Goal: Task Accomplishment & Management: Manage account settings

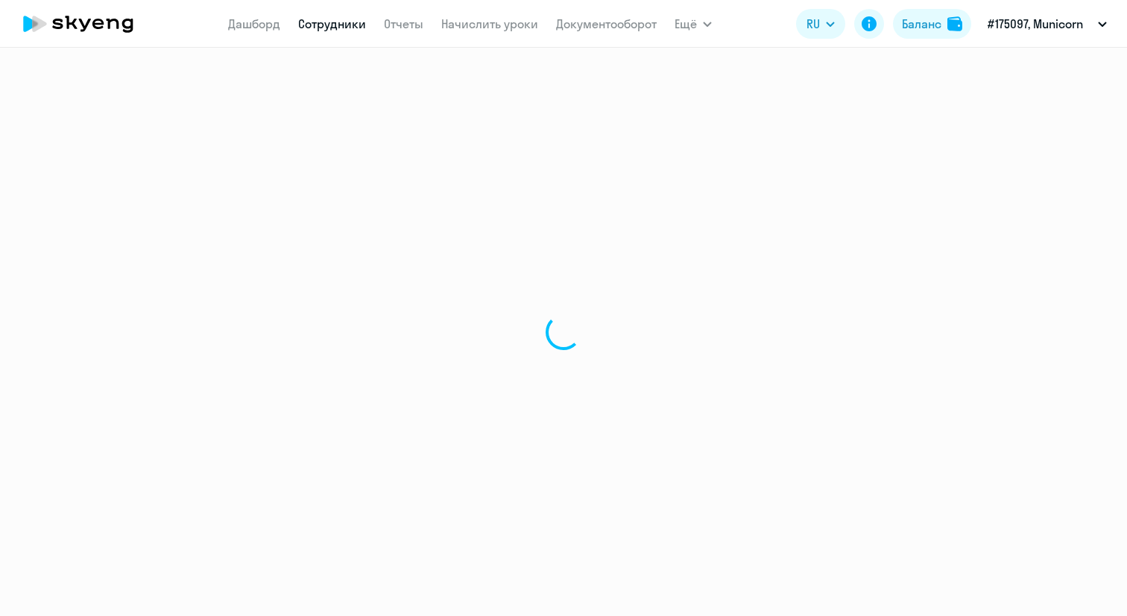
select select "30"
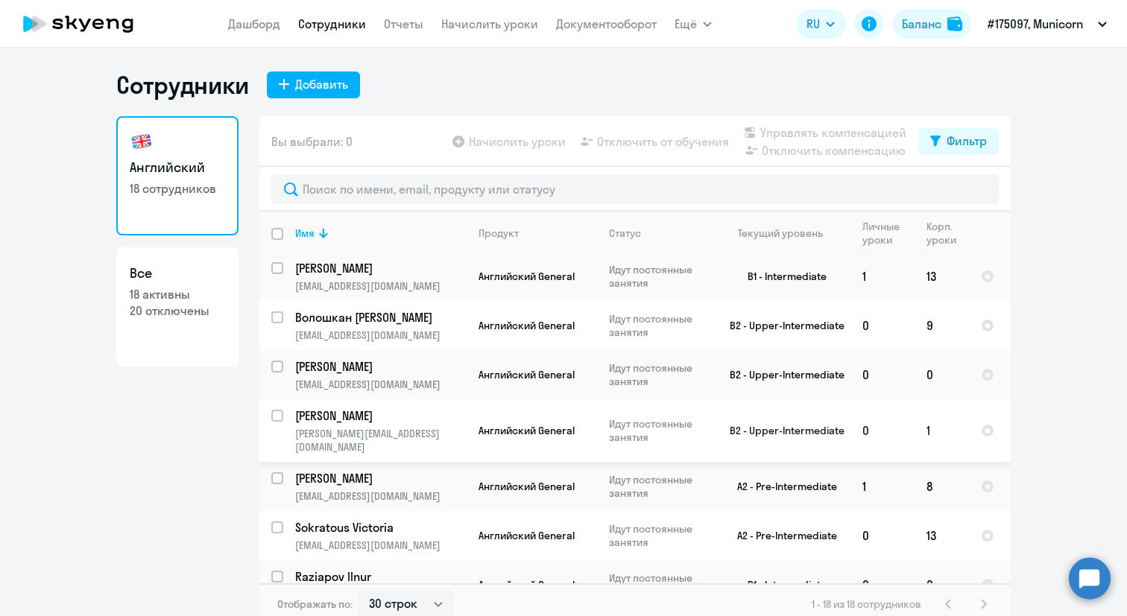
scroll to position [517, 0]
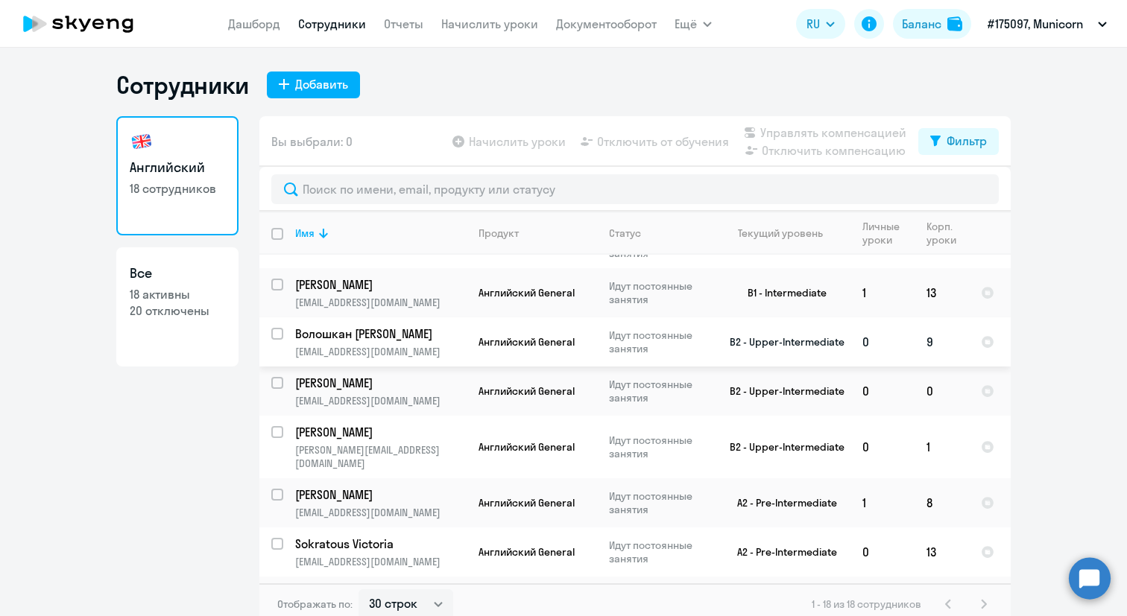
click at [440, 326] on p "Волошкан [PERSON_NAME]" at bounding box center [379, 334] width 168 height 16
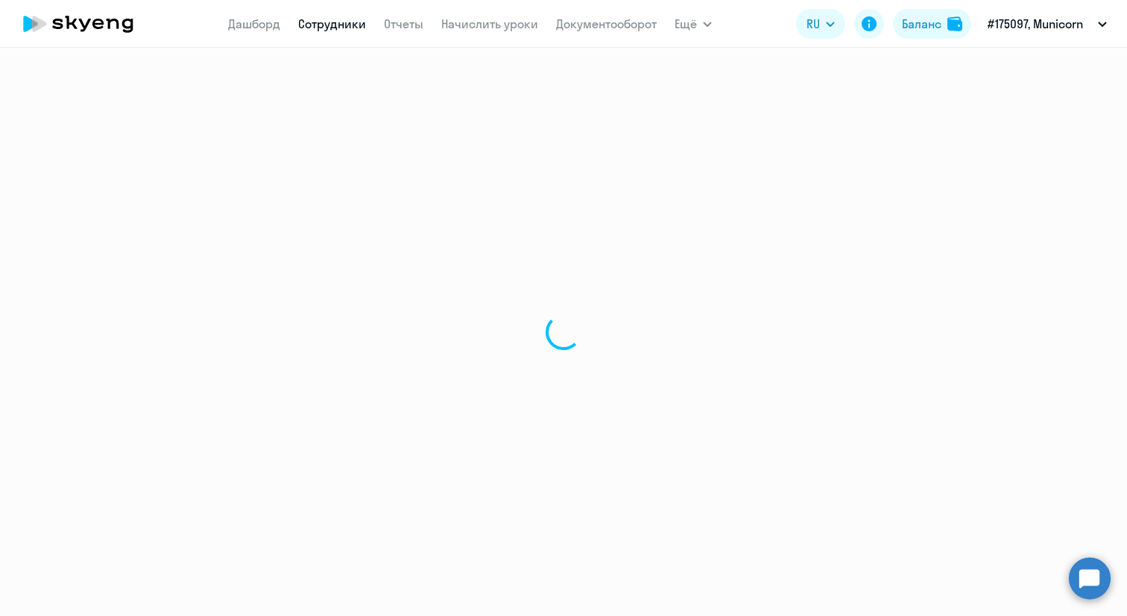
select select "english"
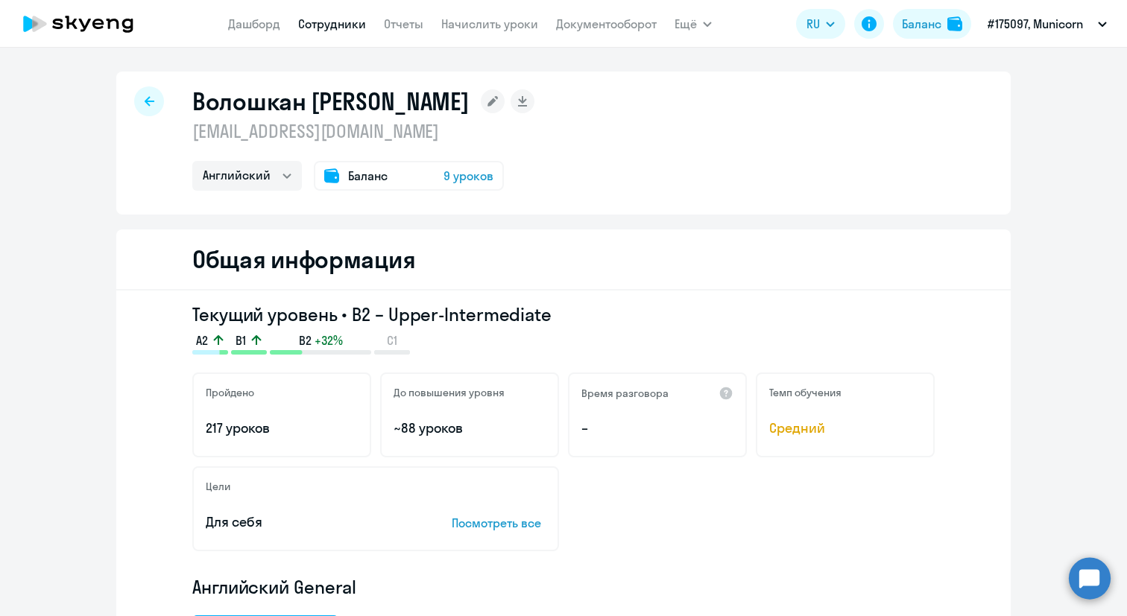
click at [152, 108] on div at bounding box center [149, 101] width 30 height 30
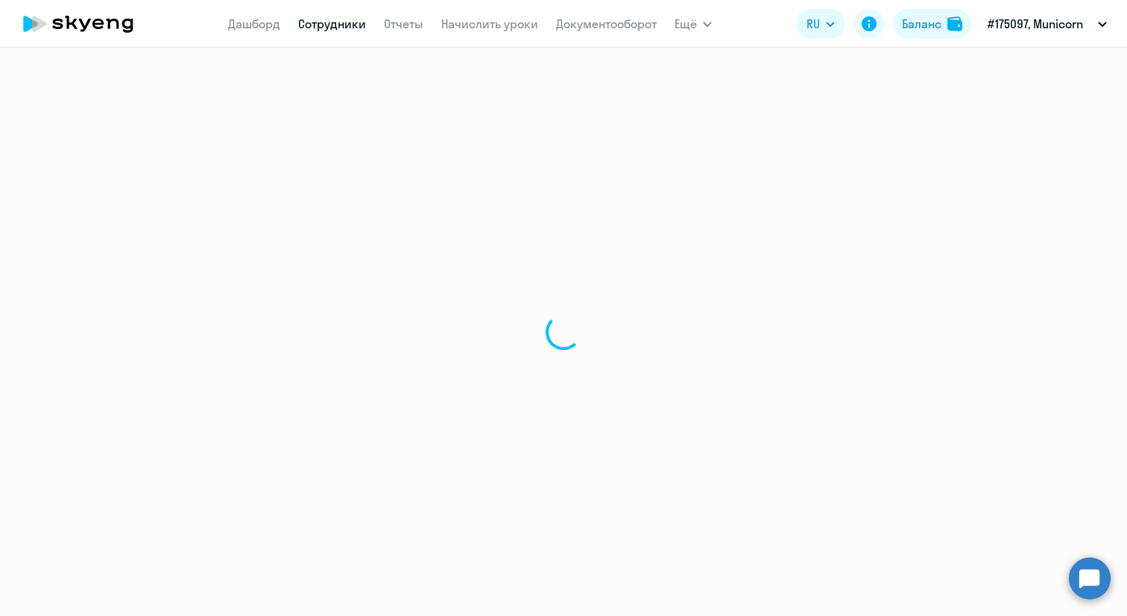
select select "30"
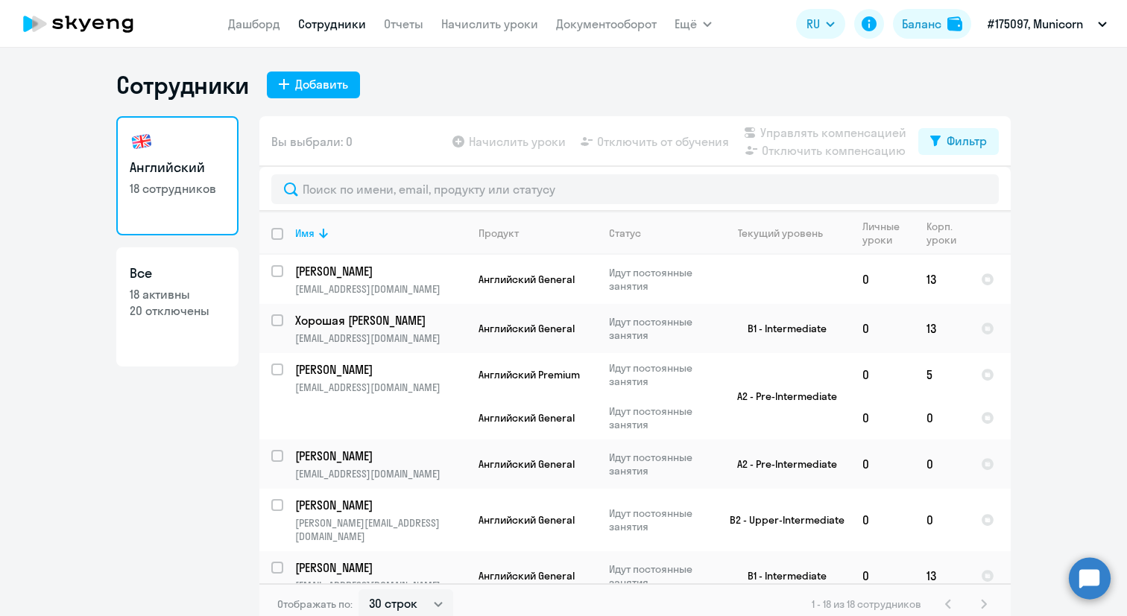
click at [475, 98] on div "Сотрудники Добавить" at bounding box center [563, 85] width 894 height 30
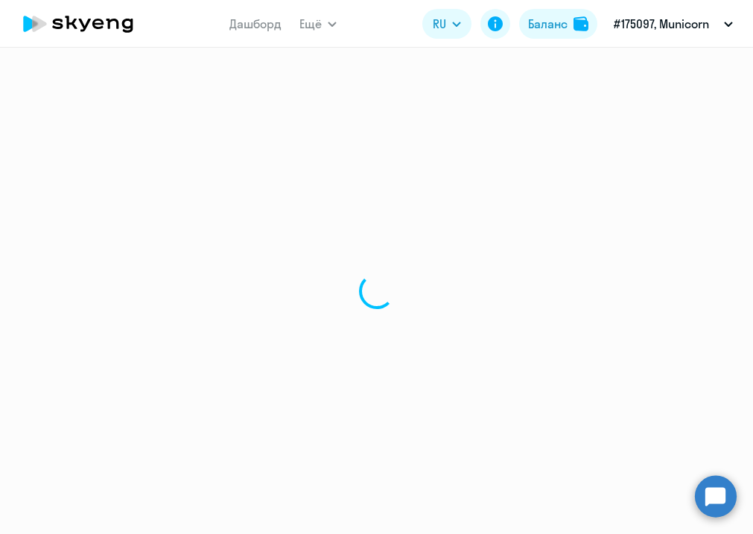
select select "english"
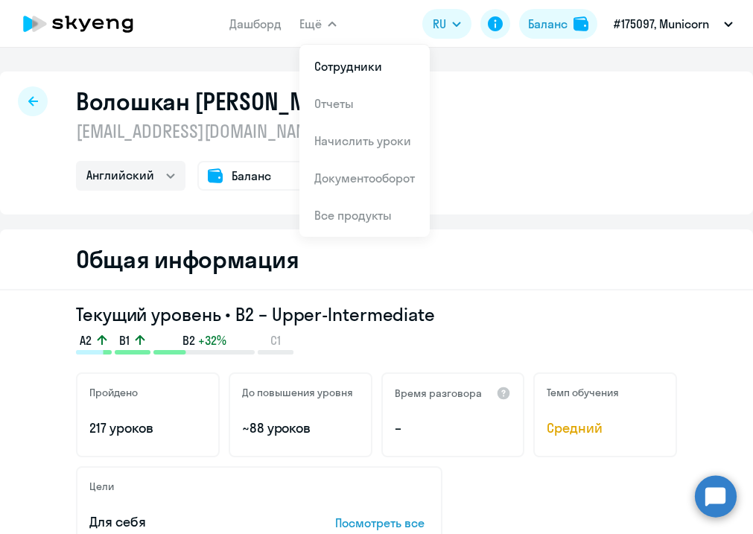
click at [561, 252] on div "Общая информация" at bounding box center [376, 260] width 753 height 61
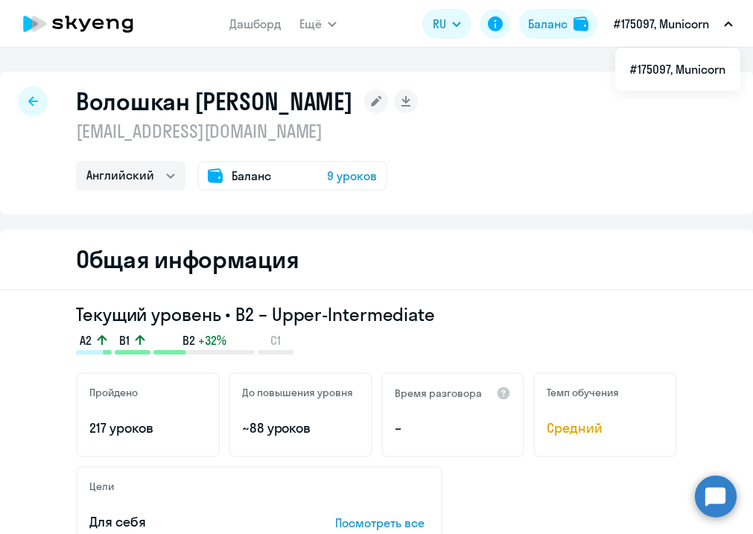
click at [20, 177] on div "Волошкан [PERSON_NAME] [EMAIL_ADDRESS][DOMAIN_NAME] Английский Баланс 9 уроков" at bounding box center [376, 143] width 753 height 143
click at [37, 105] on icon at bounding box center [33, 101] width 10 height 10
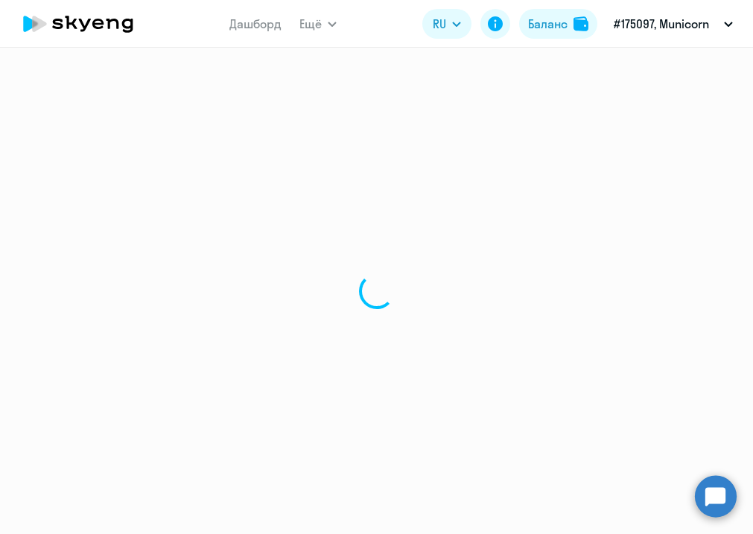
select select "30"
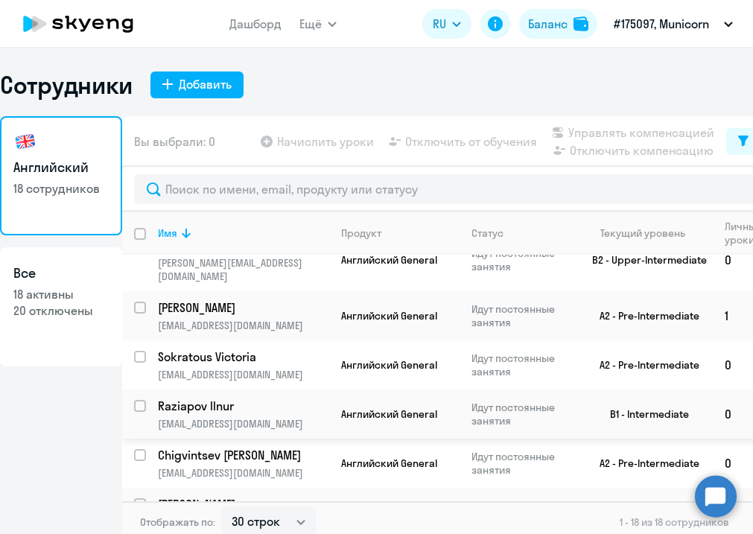
scroll to position [701, 0]
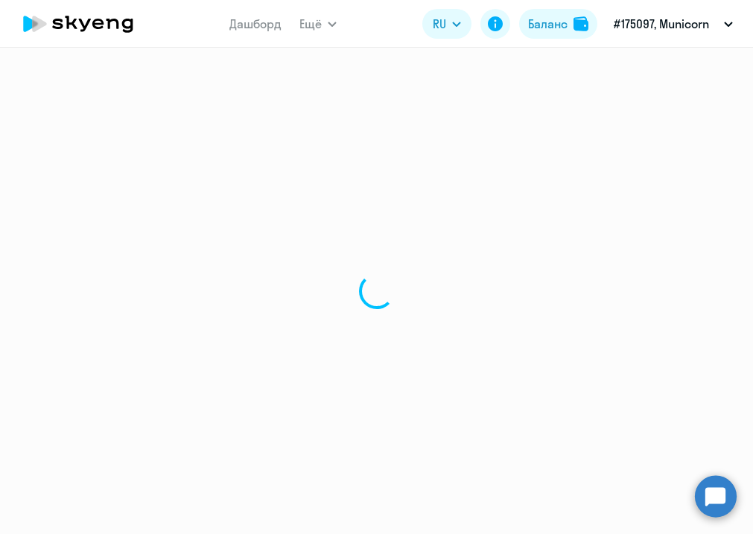
select select "english"
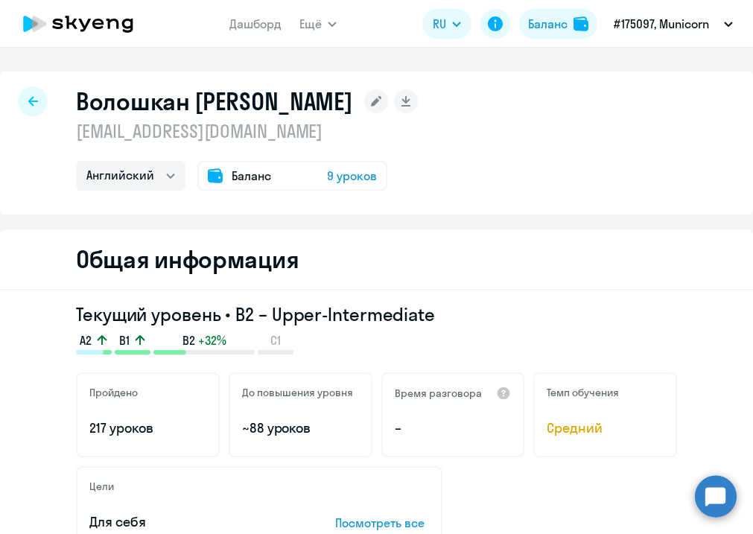
click at [41, 94] on div at bounding box center [33, 101] width 30 height 30
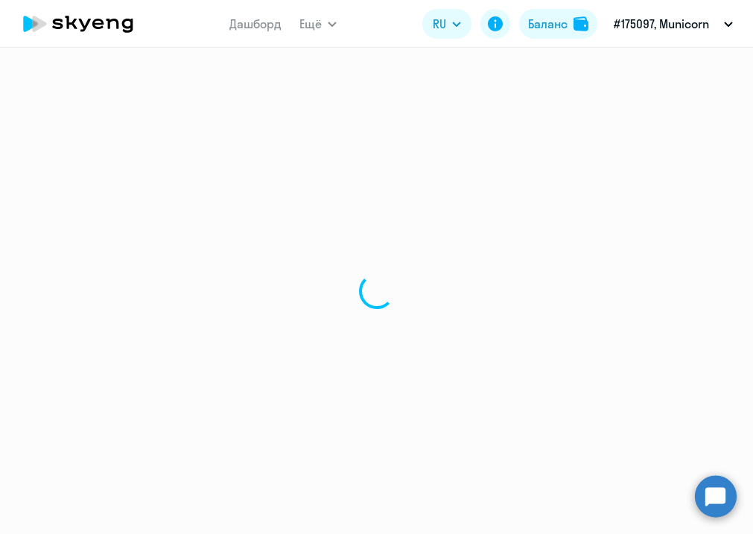
select select "30"
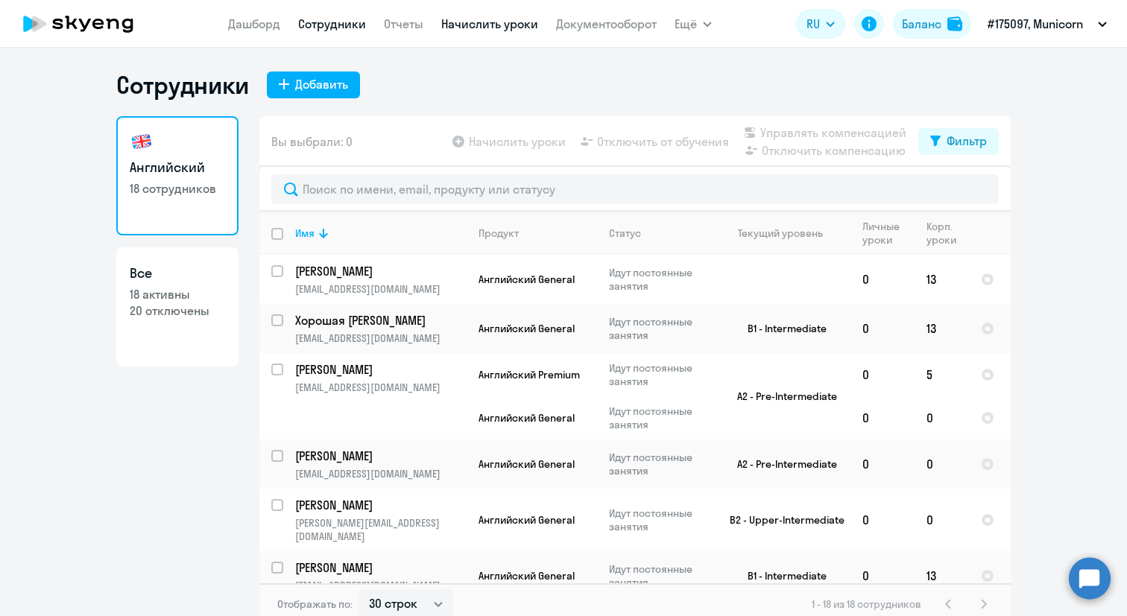
click at [513, 24] on link "Начислить уроки" at bounding box center [489, 23] width 97 height 15
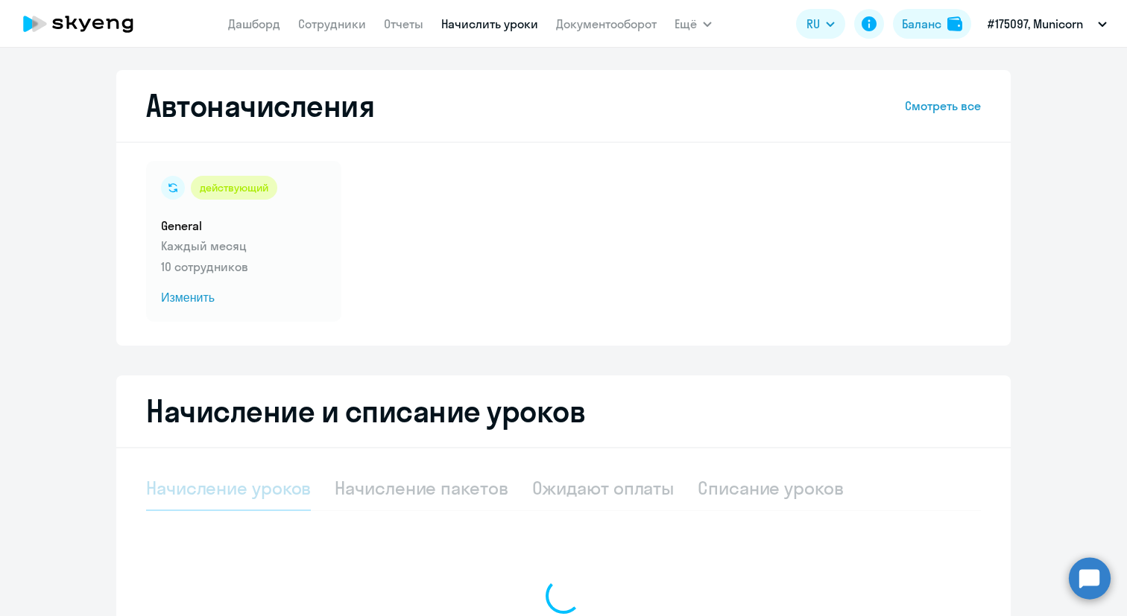
select select "10"
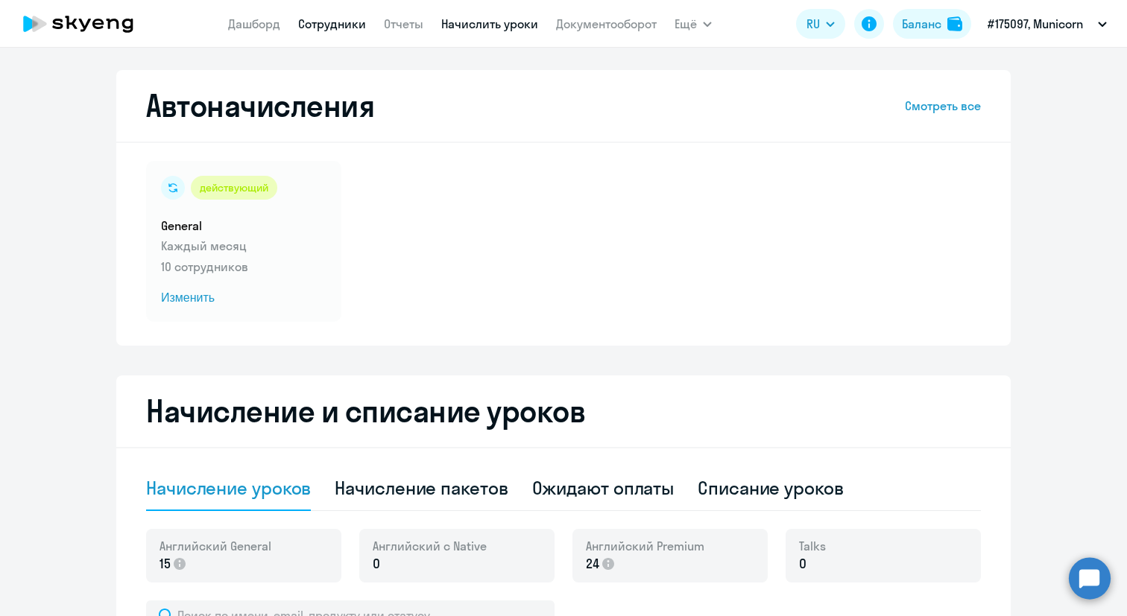
click at [356, 19] on link "Сотрудники" at bounding box center [332, 23] width 68 height 15
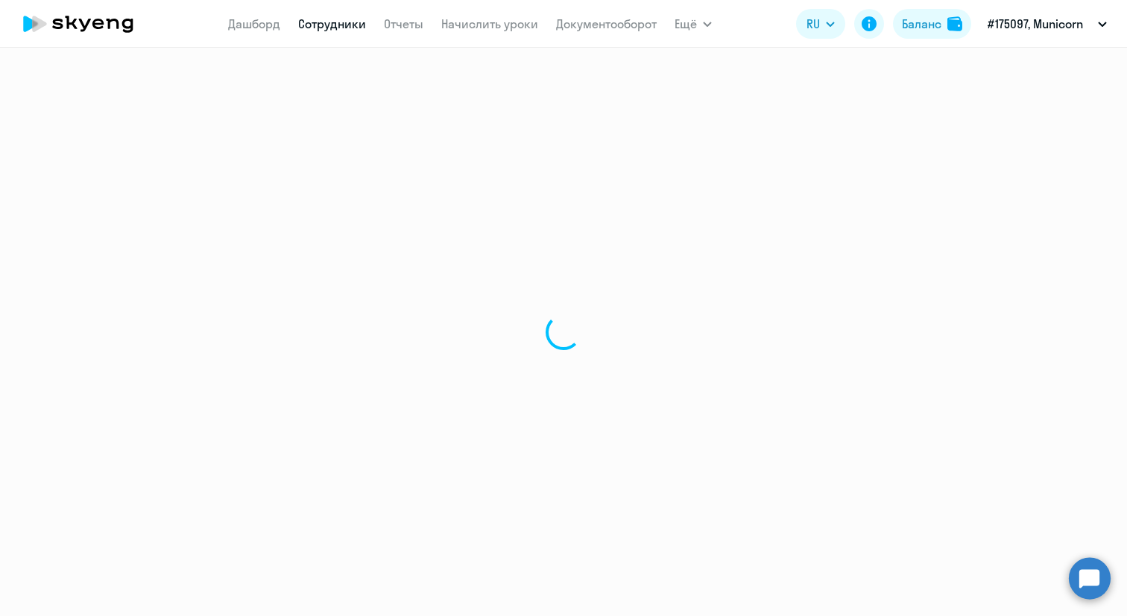
select select "30"
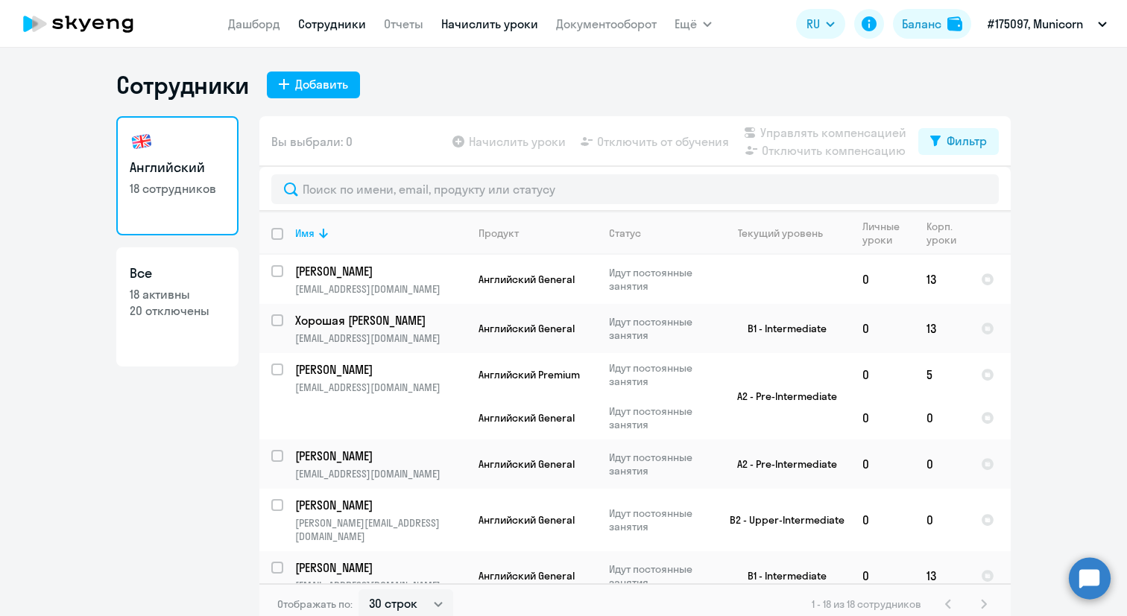
click at [497, 21] on link "Начислить уроки" at bounding box center [489, 23] width 97 height 15
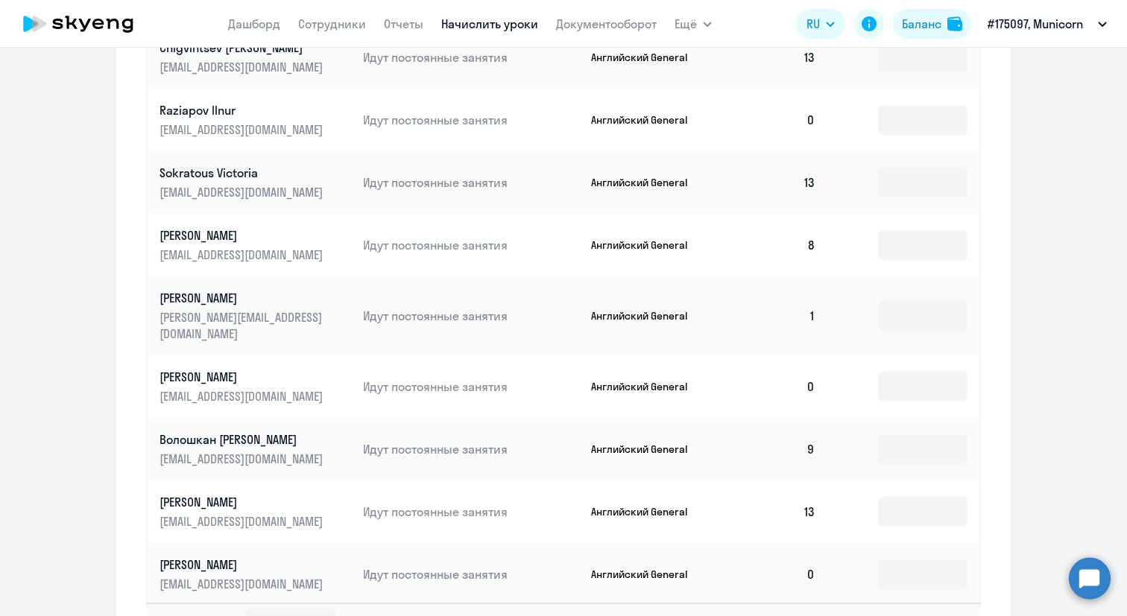
scroll to position [825, 0]
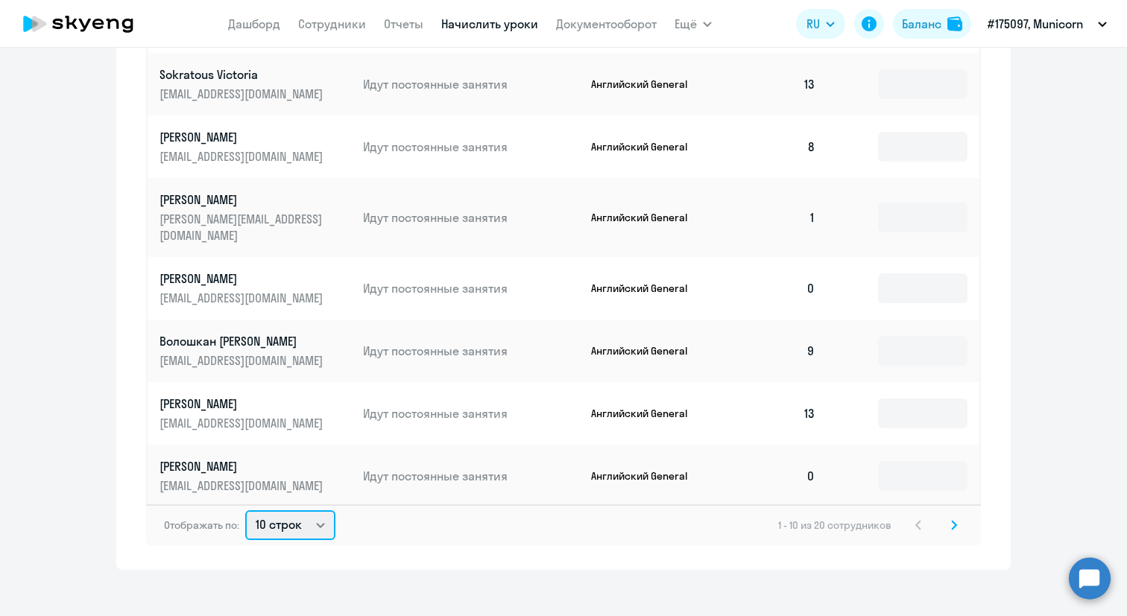
click at [287, 517] on select "10 строк 30 строк 50 строк" at bounding box center [290, 525] width 90 height 30
select select "50"
click at [245, 510] on select "10 строк 30 строк 50 строк" at bounding box center [290, 525] width 90 height 30
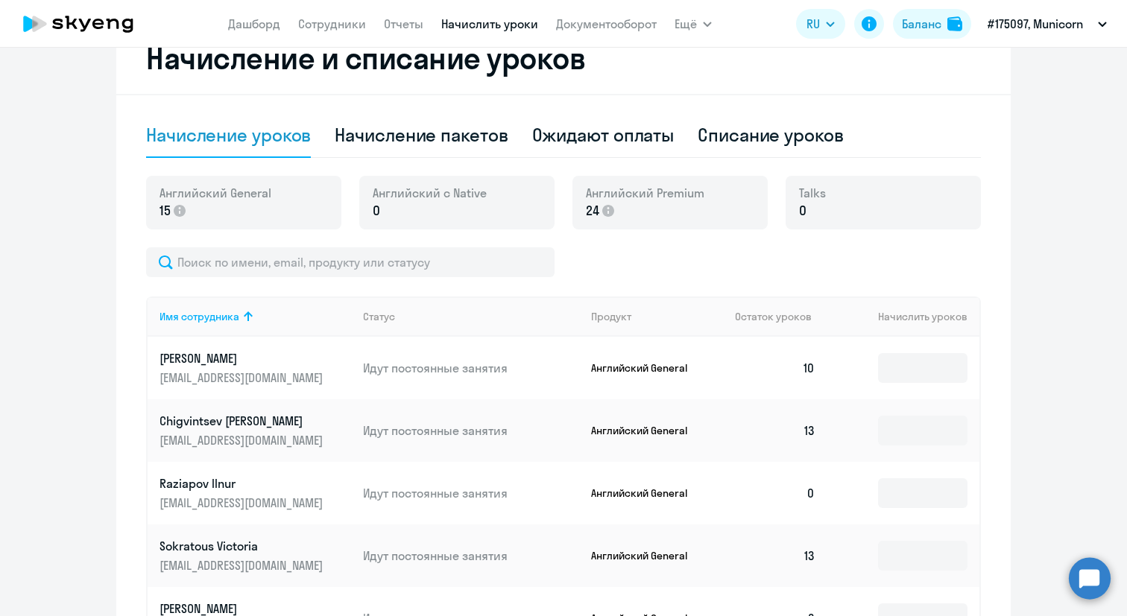
scroll to position [350, 0]
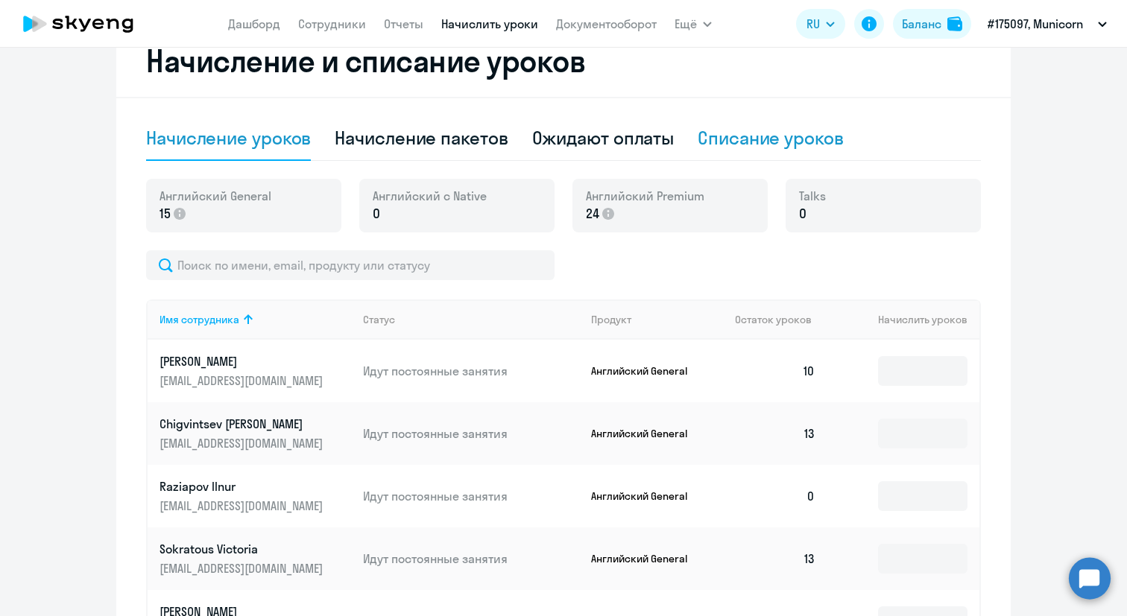
click at [731, 141] on div "Списание уроков" at bounding box center [770, 138] width 146 height 24
select select "10"
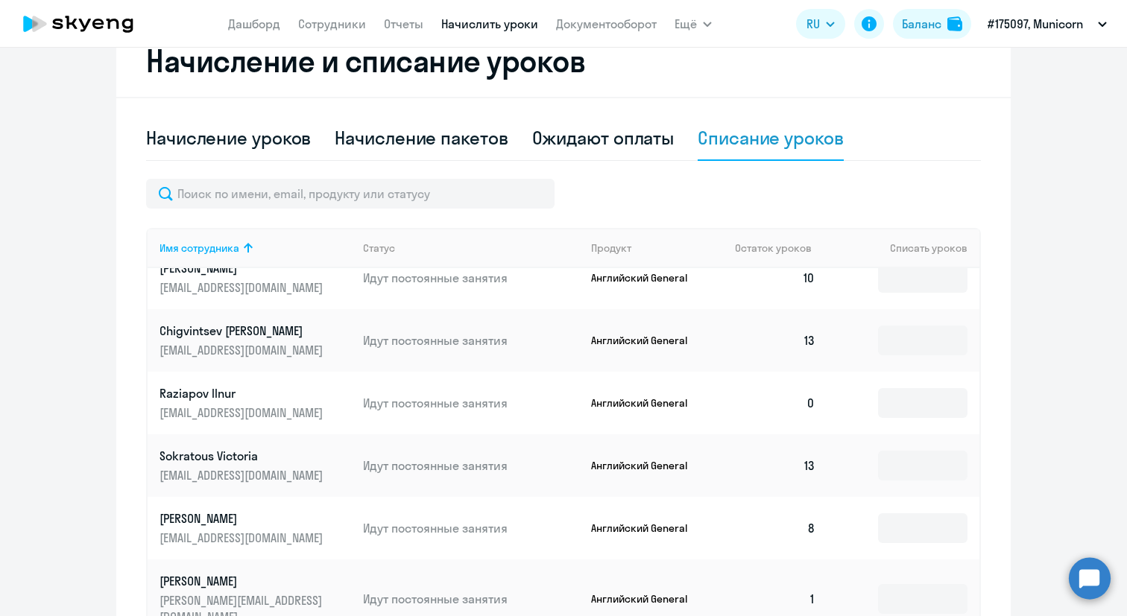
scroll to position [23, 0]
click at [552, 392] on td "Идут постоянные занятия" at bounding box center [465, 401] width 228 height 63
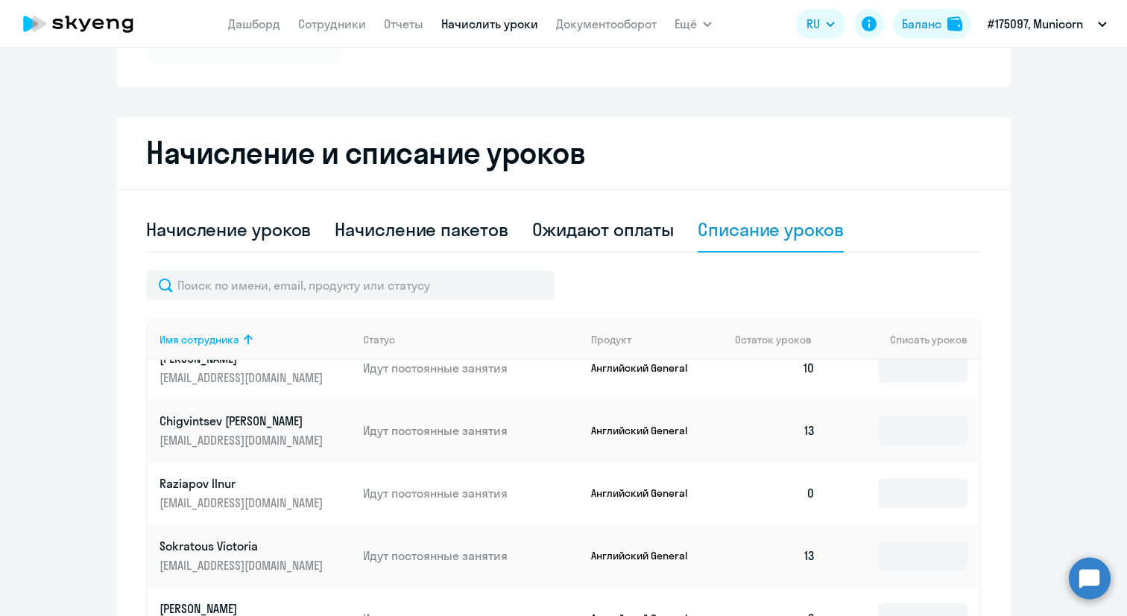
scroll to position [107, 0]
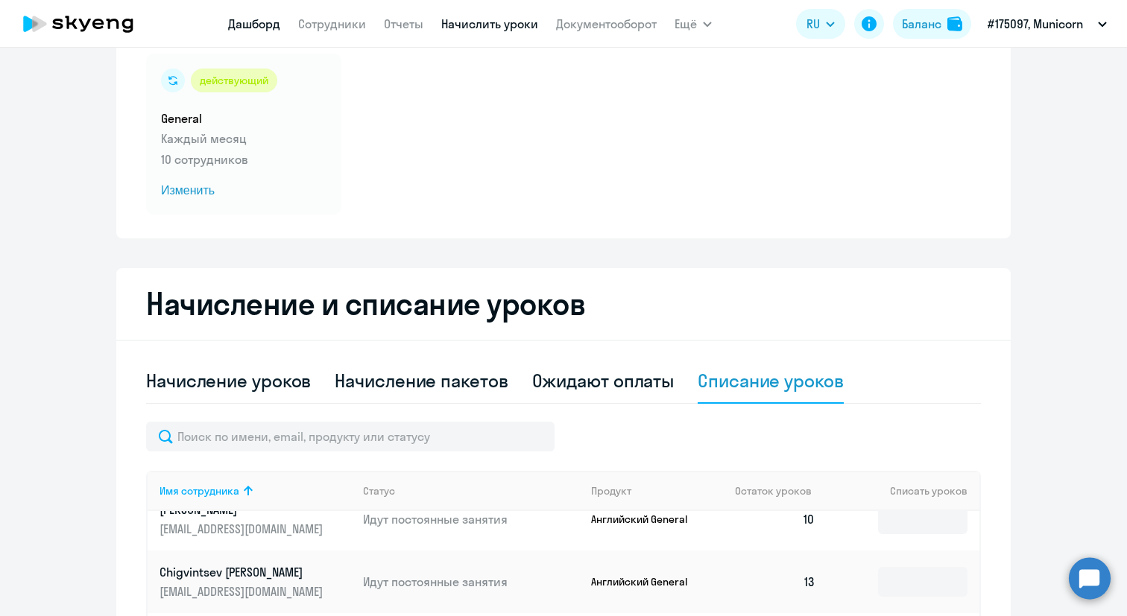
click at [257, 19] on link "Дашборд" at bounding box center [254, 23] width 52 height 15
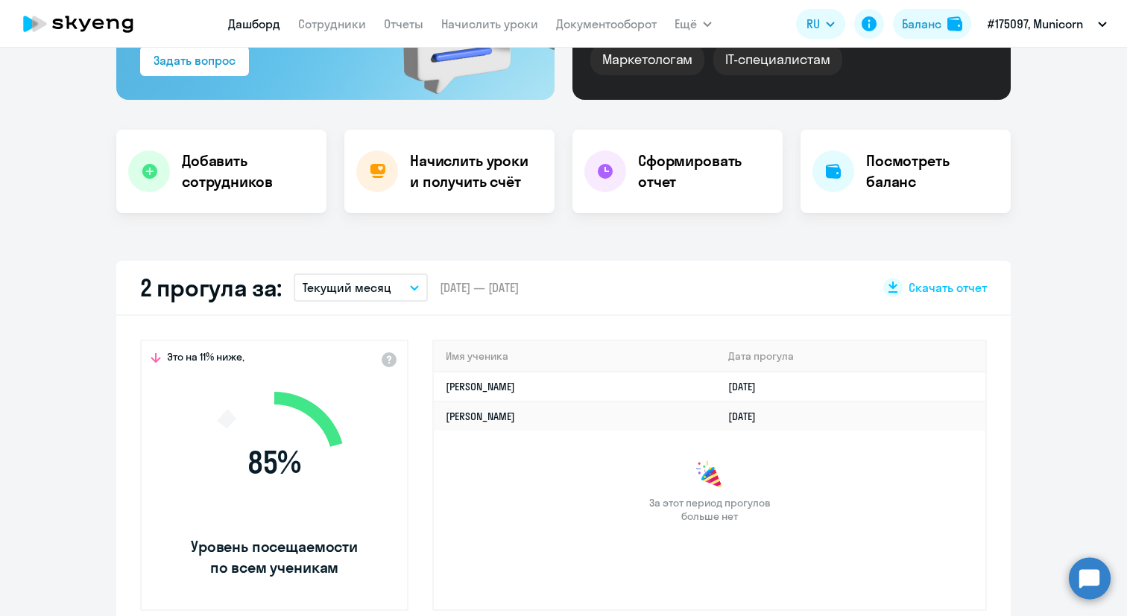
scroll to position [233, 0]
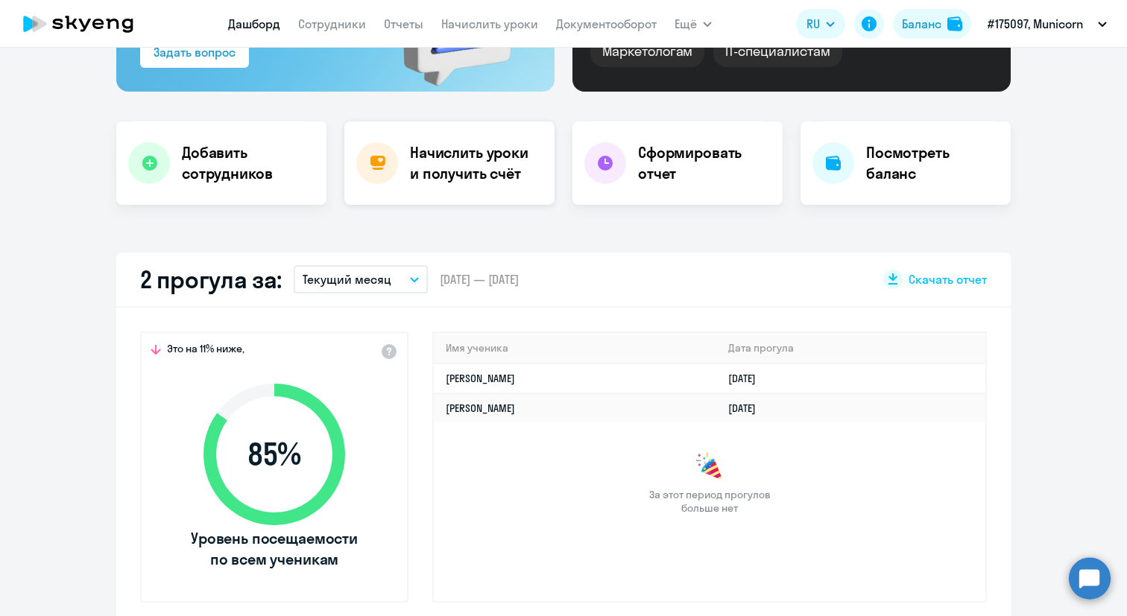
click at [484, 156] on h4 "Начислить уроки и получить счёт" at bounding box center [475, 163] width 130 height 42
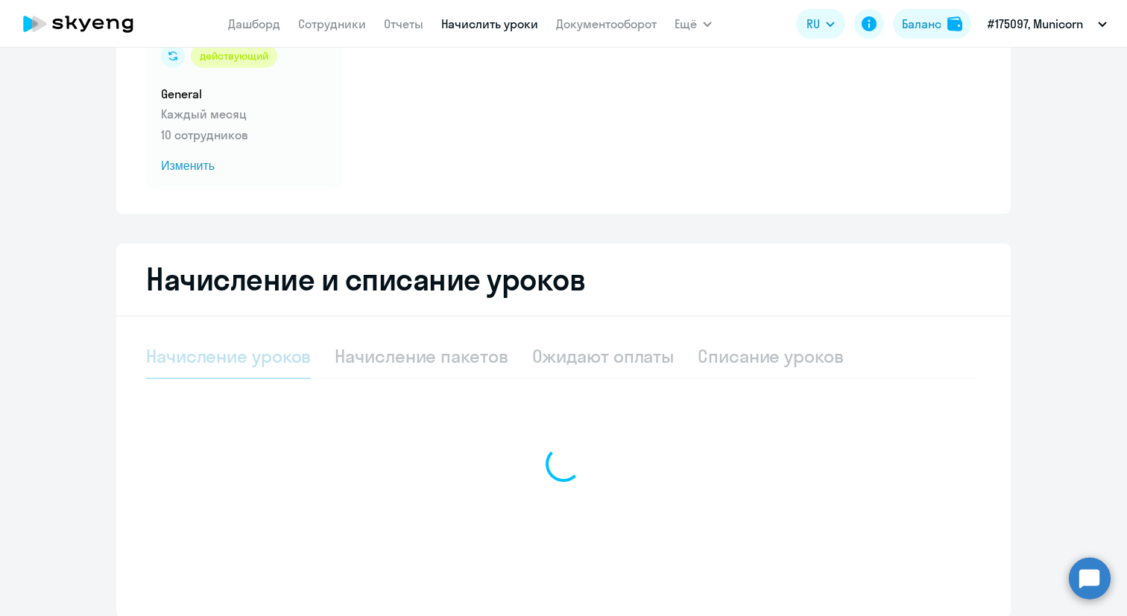
select select "10"
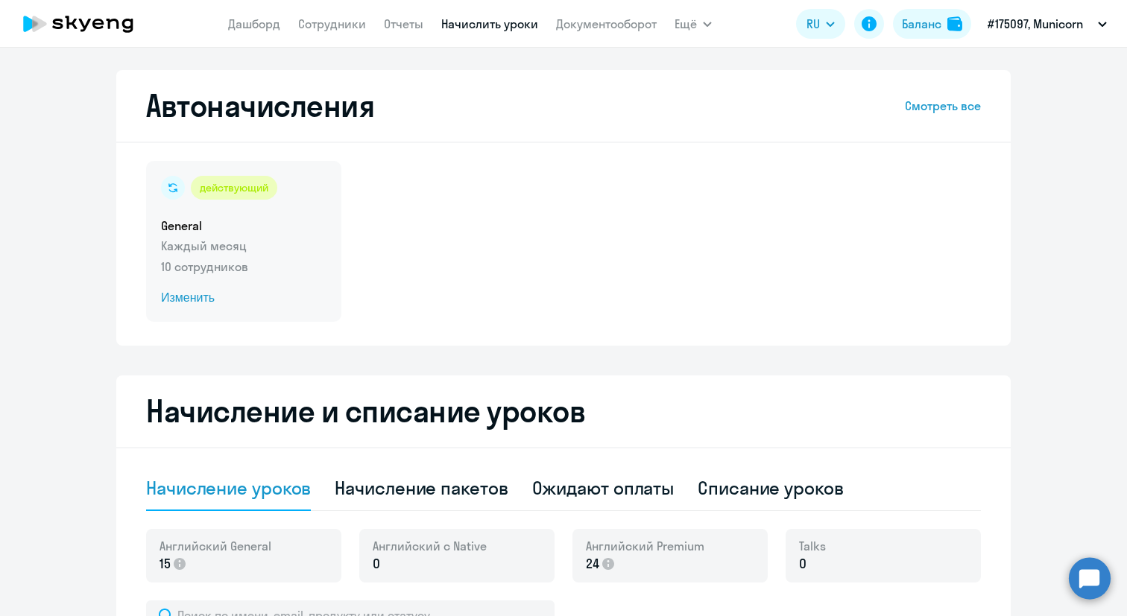
click at [183, 300] on span "Изменить" at bounding box center [243, 298] width 165 height 18
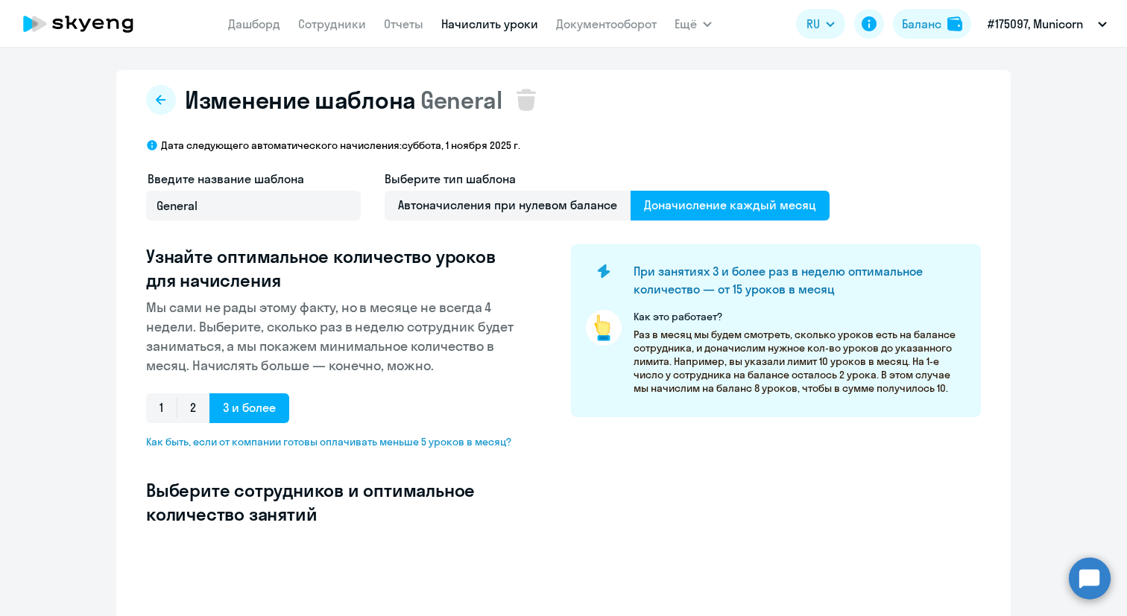
select select "10"
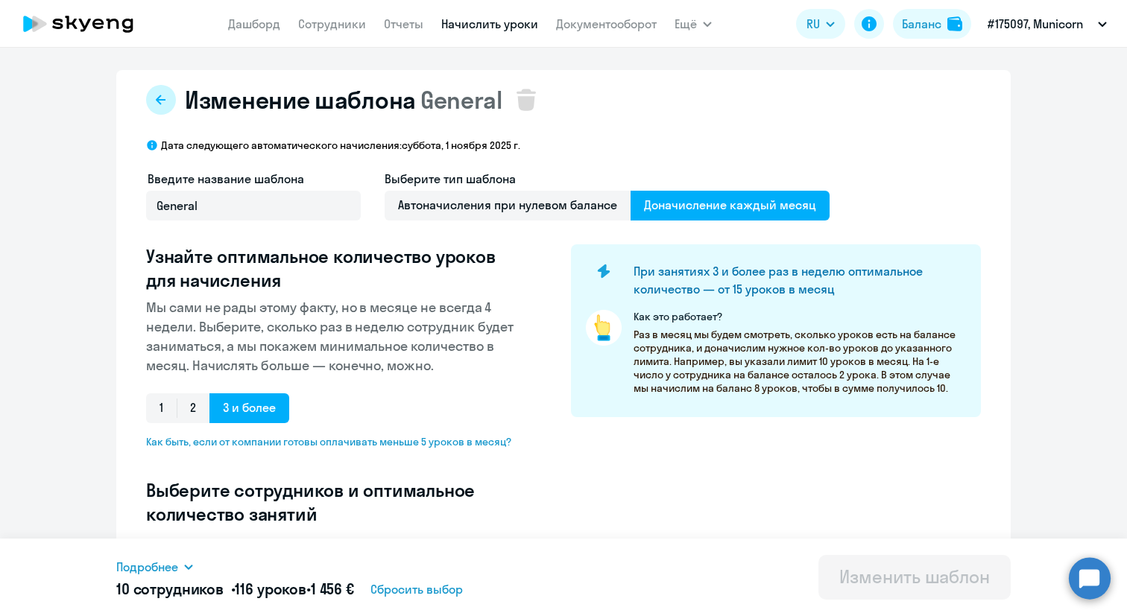
click at [164, 91] on button at bounding box center [161, 100] width 30 height 30
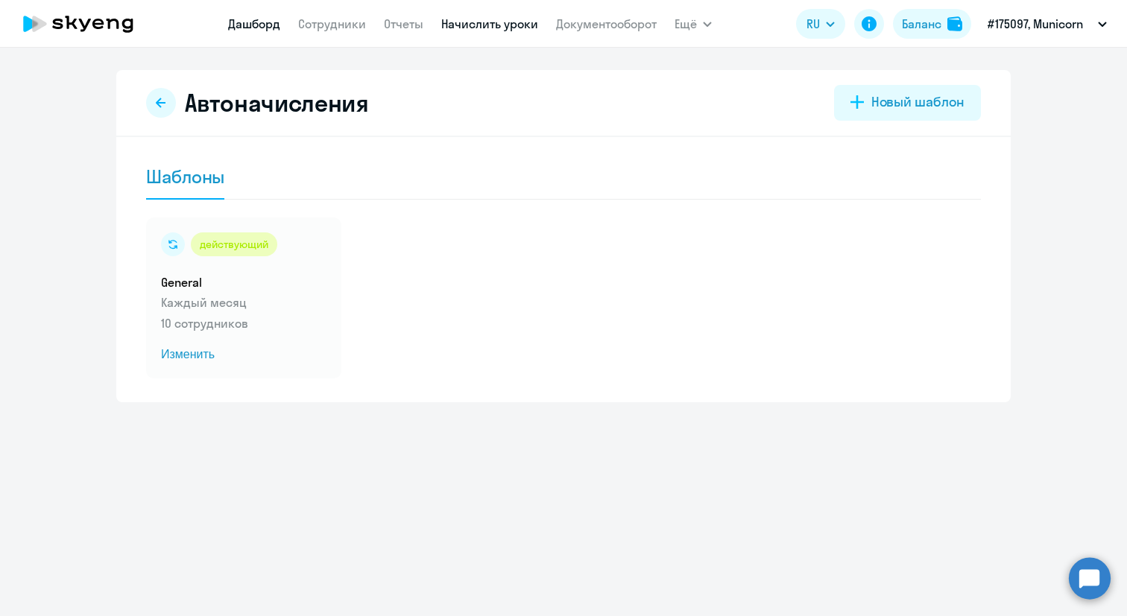
click at [249, 31] on link "Дашборд" at bounding box center [254, 23] width 52 height 15
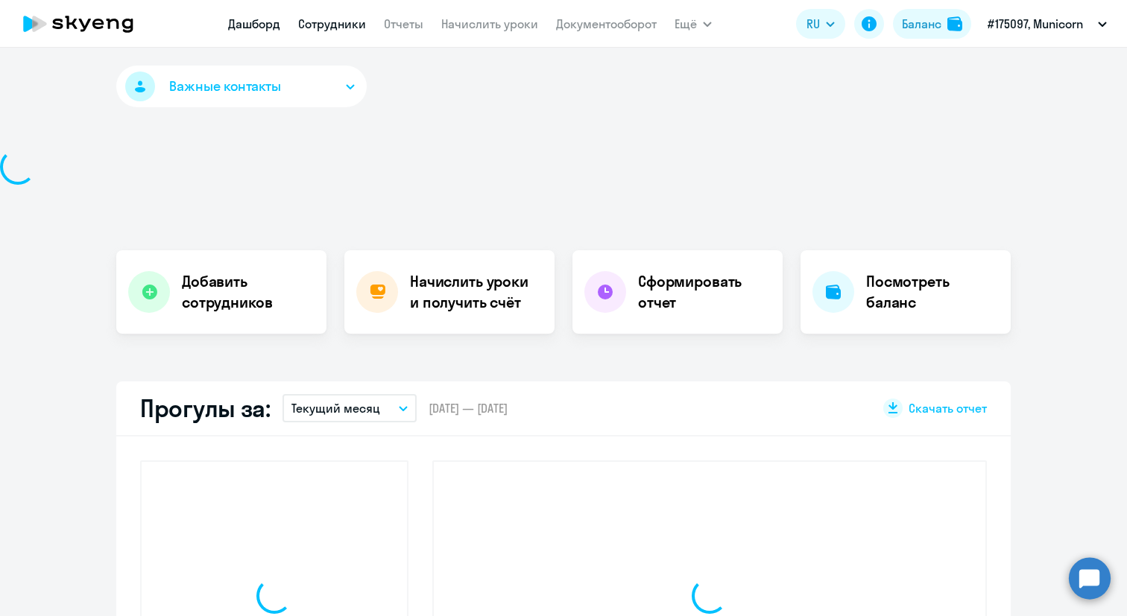
click at [324, 24] on link "Сотрудники" at bounding box center [332, 23] width 68 height 15
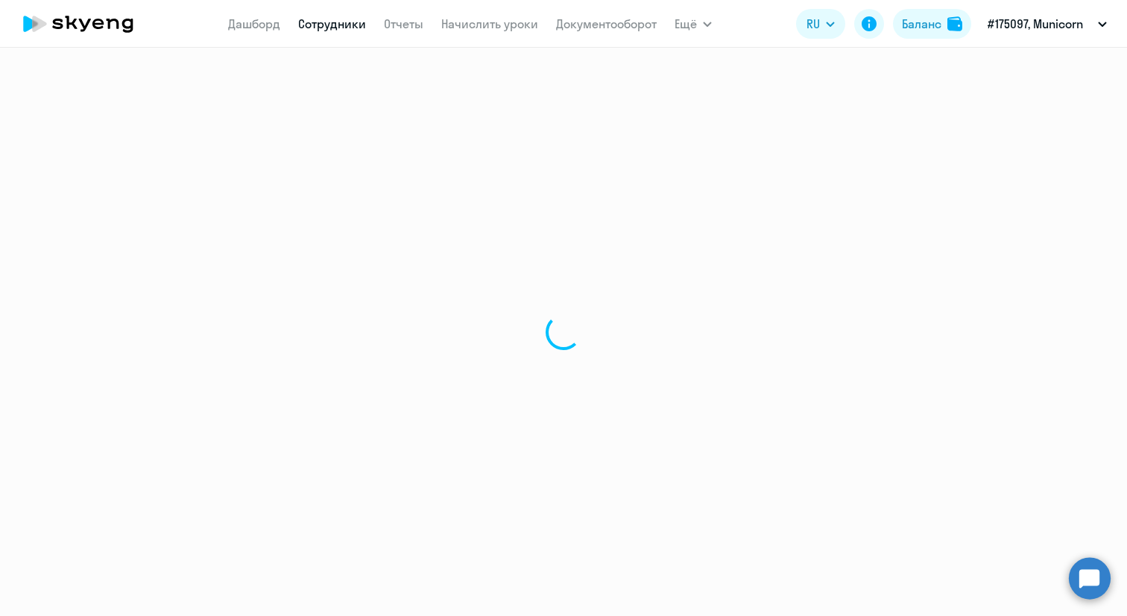
select select "30"
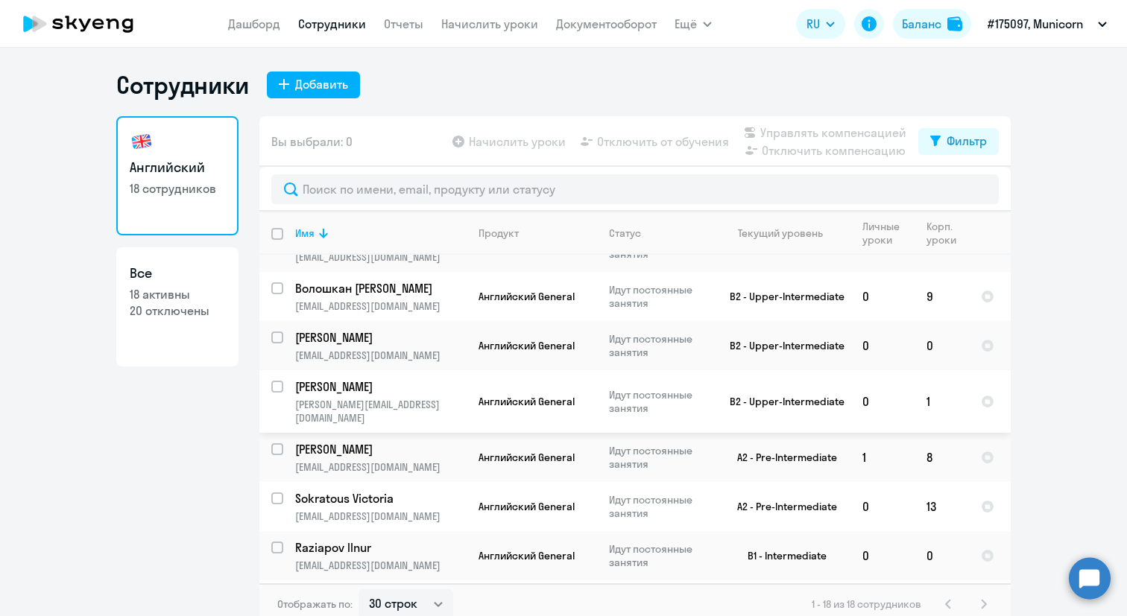
scroll to position [622, 0]
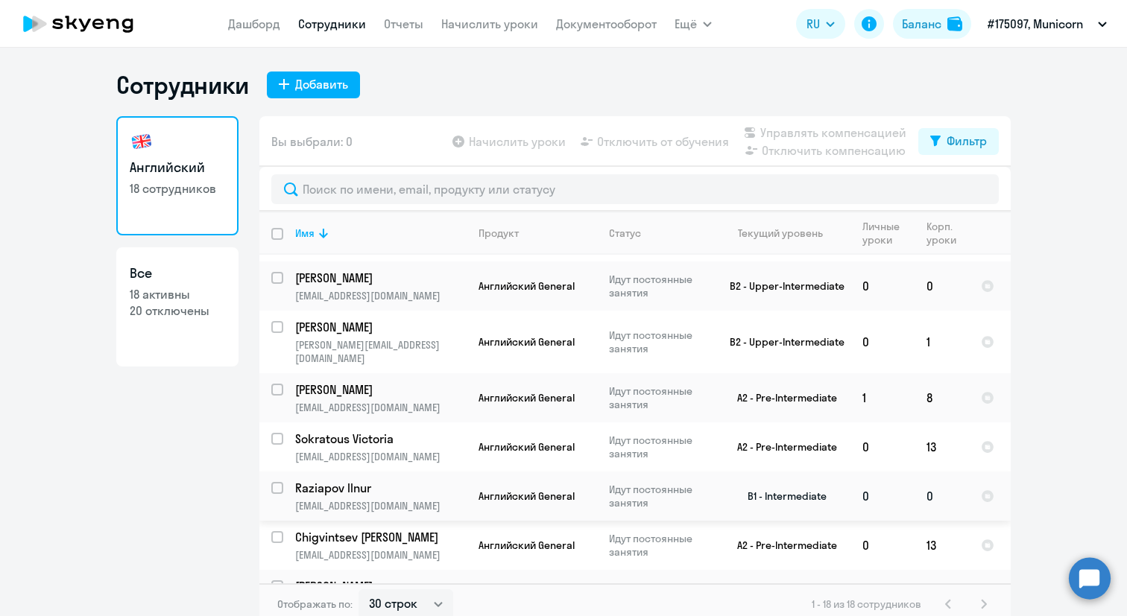
click at [354, 480] on p "Raziapov Ilnur" at bounding box center [379, 488] width 168 height 16
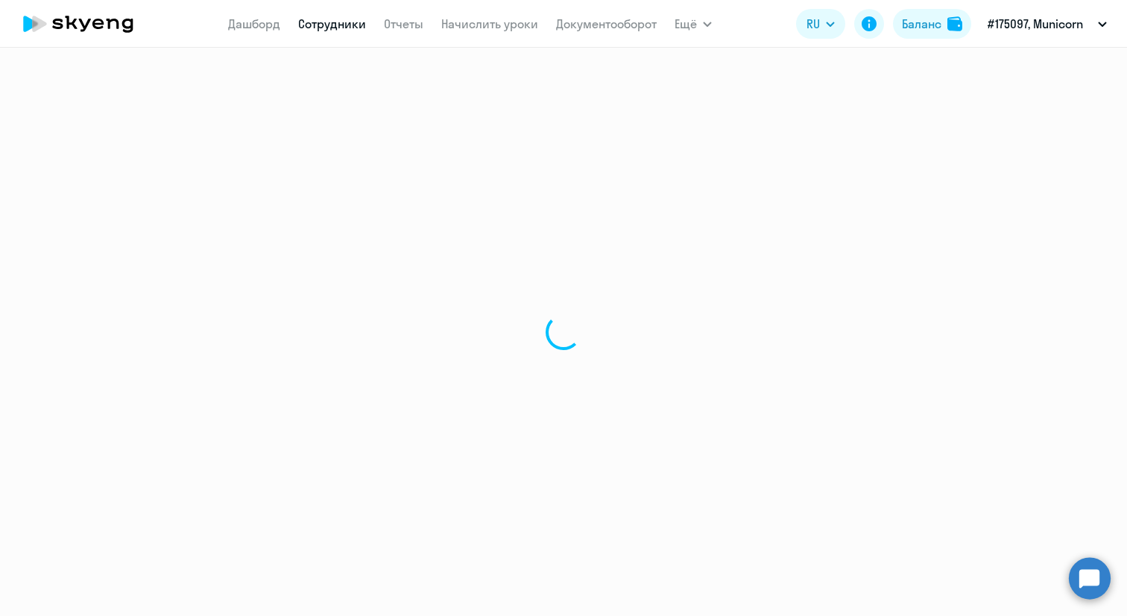
select select "english"
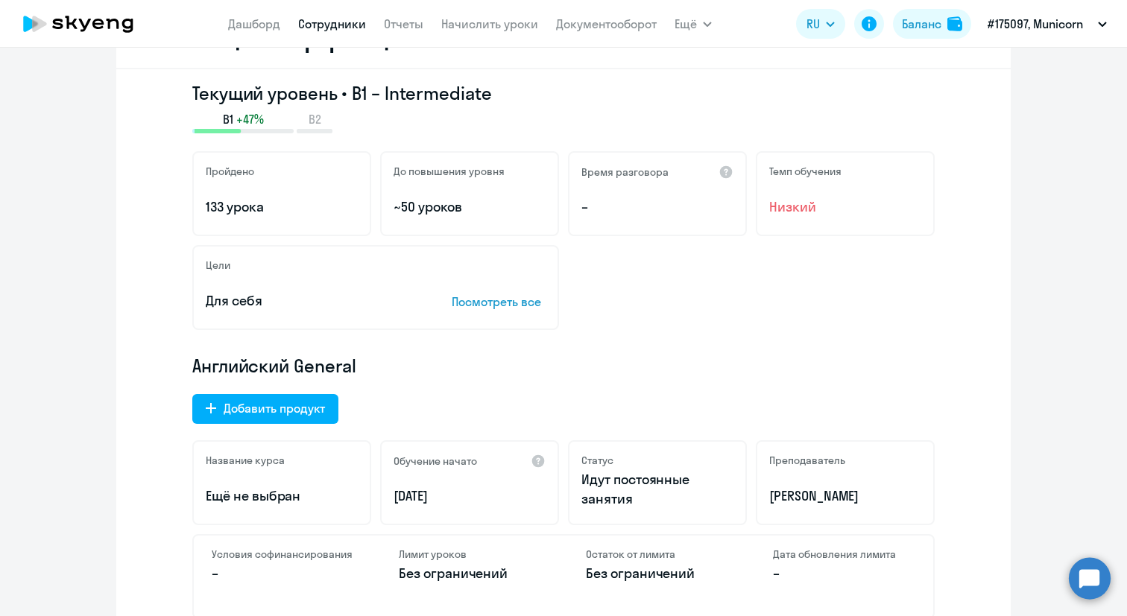
scroll to position [245, 0]
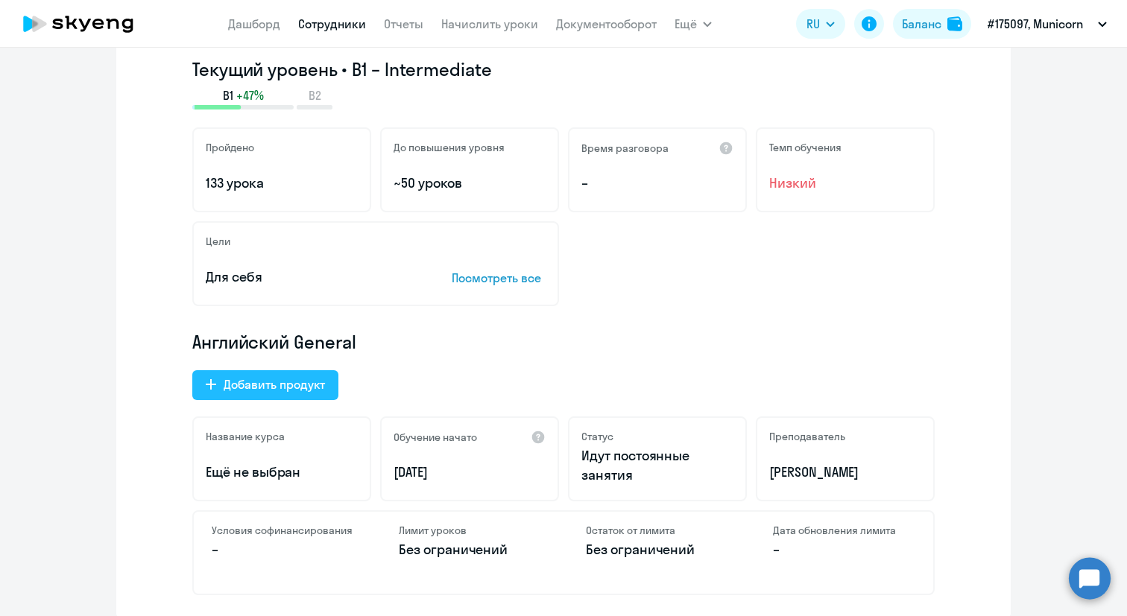
click at [265, 394] on button "Добавить продукт" at bounding box center [265, 385] width 146 height 30
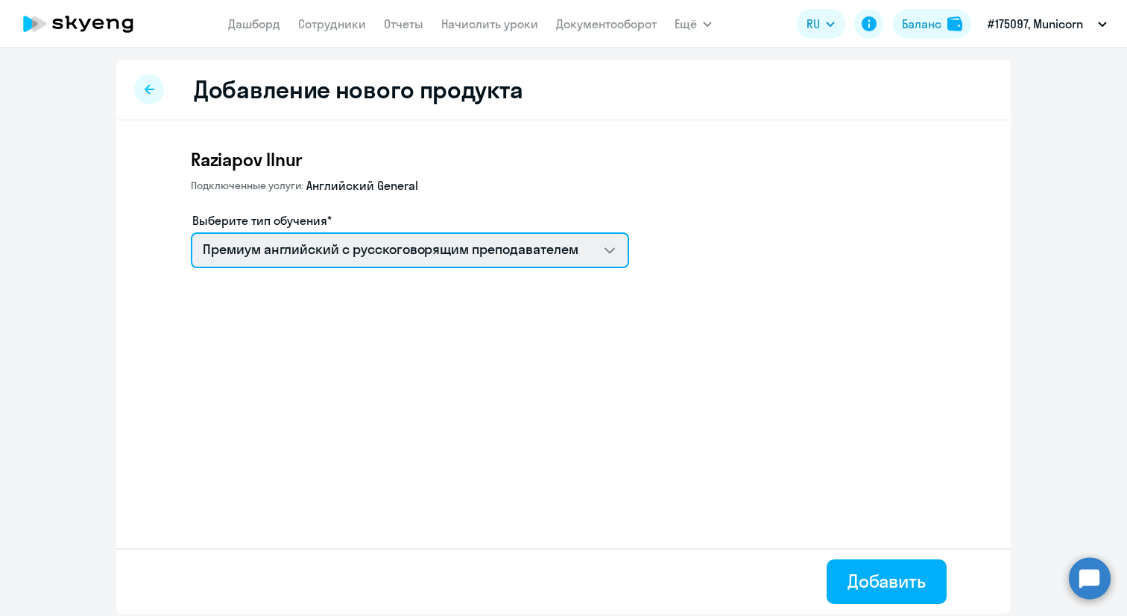
click at [301, 259] on select "Премиум английский с русскоговорящим преподавателем Премиум уроки по немецкому …" at bounding box center [410, 250] width 438 height 36
select select "greek_adult_not_native_speaker_premium"
click at [191, 232] on select "Премиум английский с русскоговорящим преподавателем Премиум уроки по немецкому …" at bounding box center [410, 250] width 438 height 36
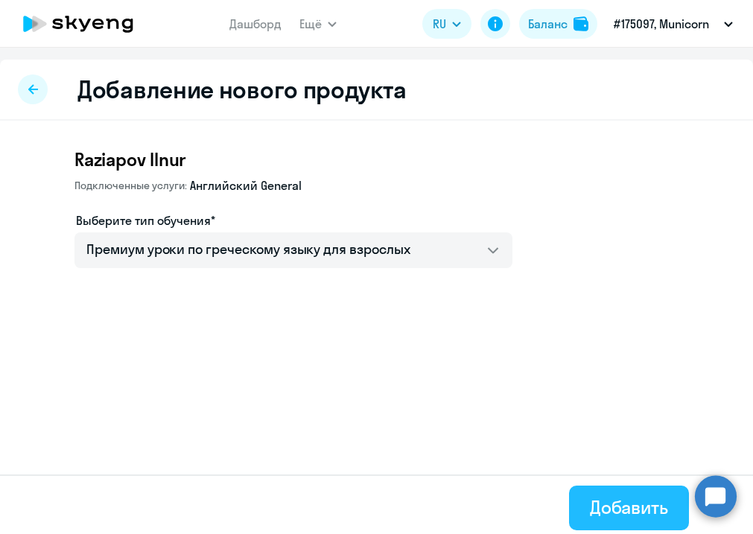
click at [636, 512] on div "Добавить" at bounding box center [629, 508] width 78 height 24
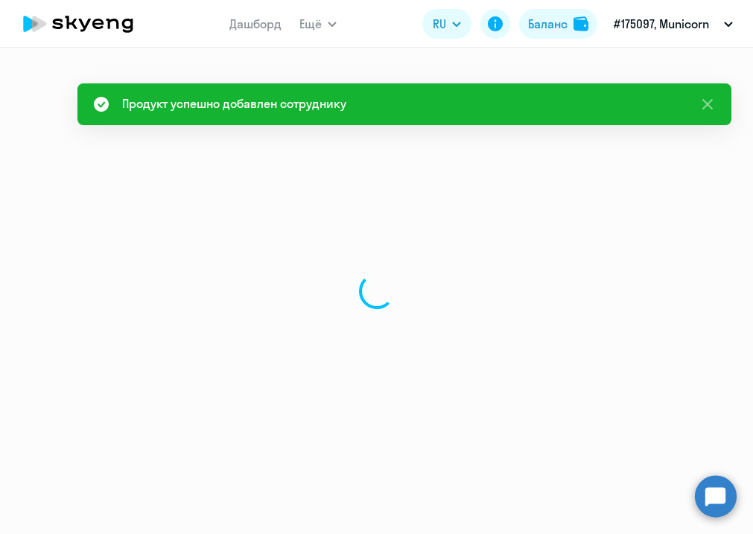
select select "english"
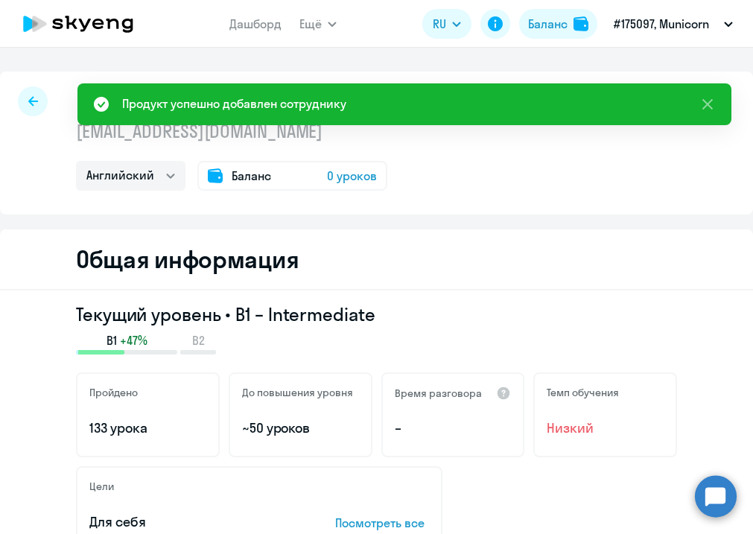
click at [37, 100] on icon at bounding box center [33, 101] width 10 height 10
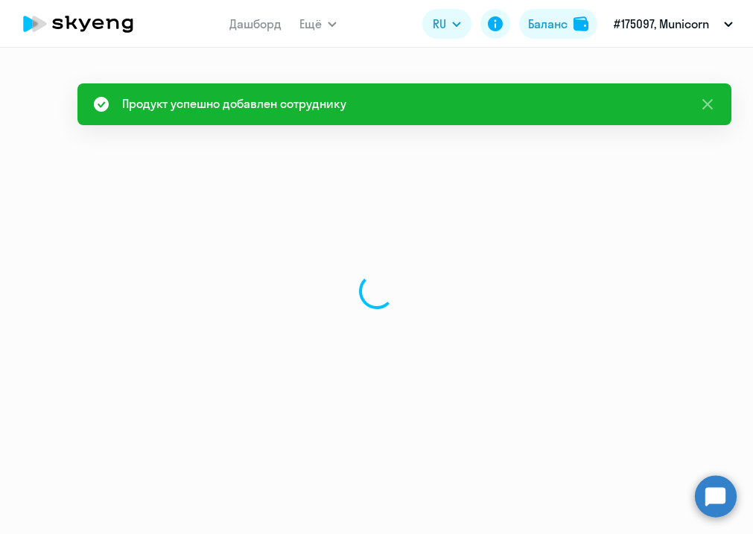
select select "30"
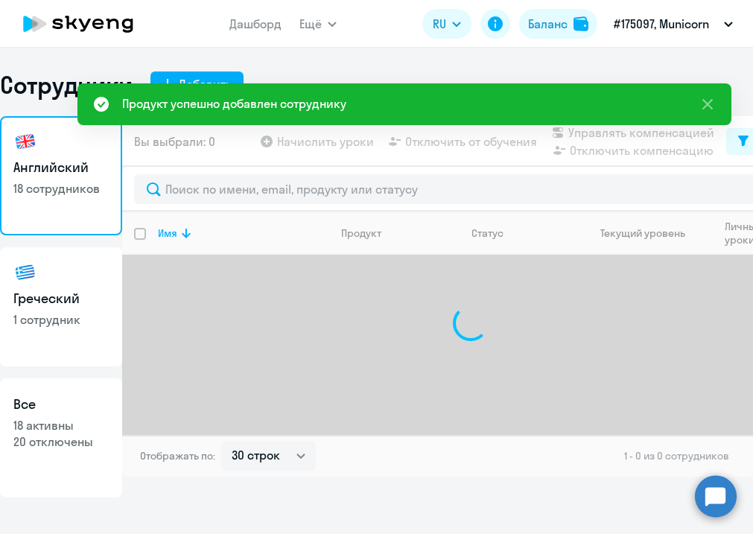
click at [75, 316] on p "1 сотрудник" at bounding box center [60, 319] width 95 height 16
select select "30"
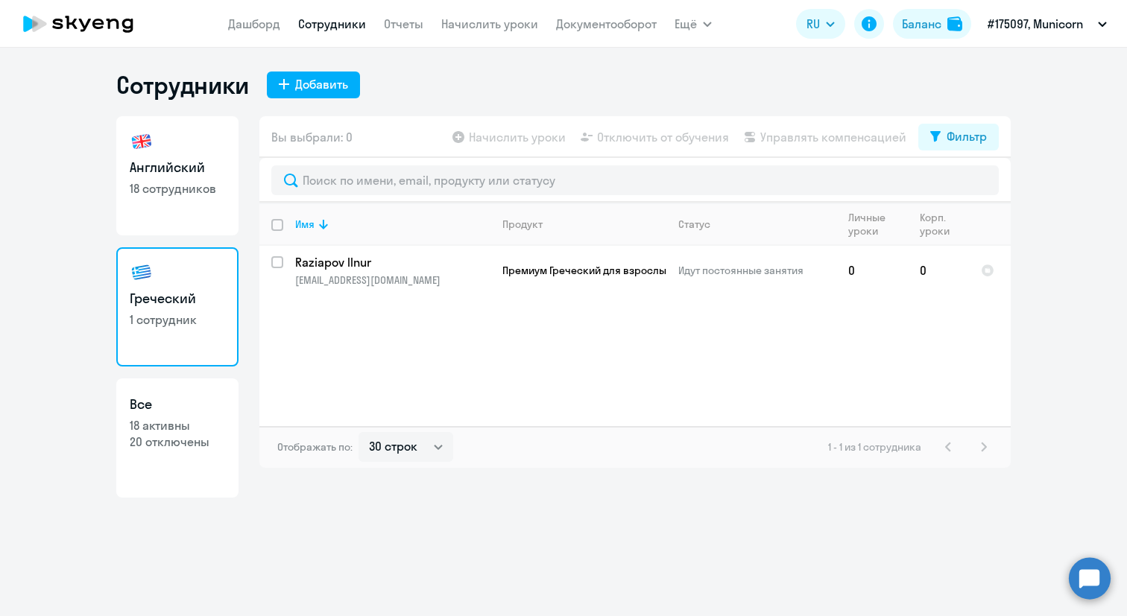
click at [496, 32] on app-menu-item-link "Начислить уроки" at bounding box center [489, 24] width 97 height 19
click at [487, 26] on link "Начислить уроки" at bounding box center [489, 23] width 97 height 15
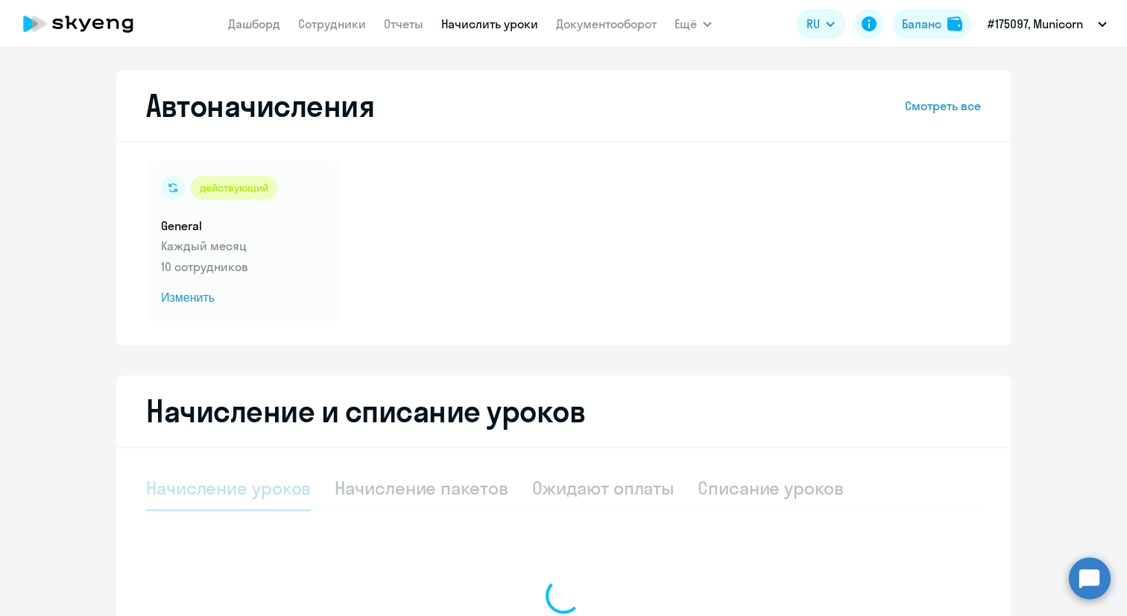
select select "10"
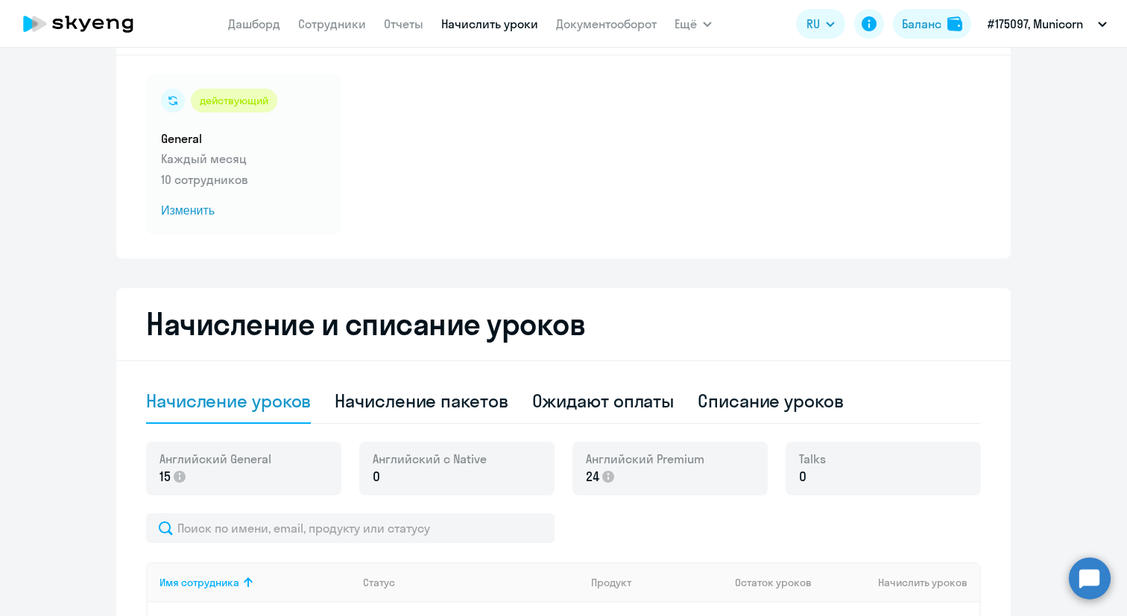
scroll to position [90, 0]
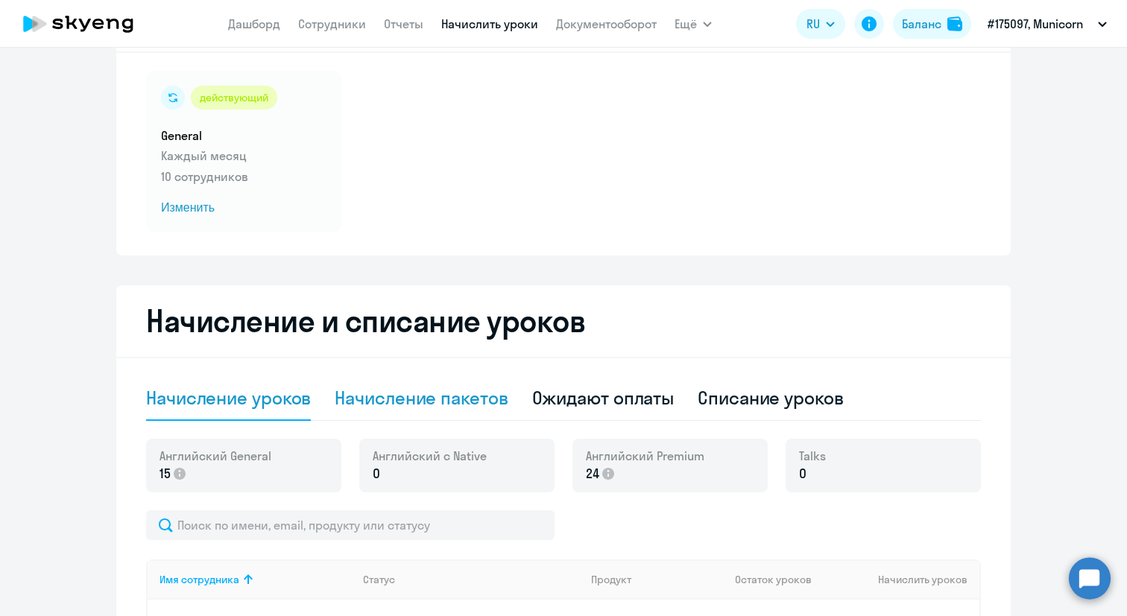
click at [430, 400] on div "Начисление пакетов" at bounding box center [421, 398] width 173 height 24
select select "10"
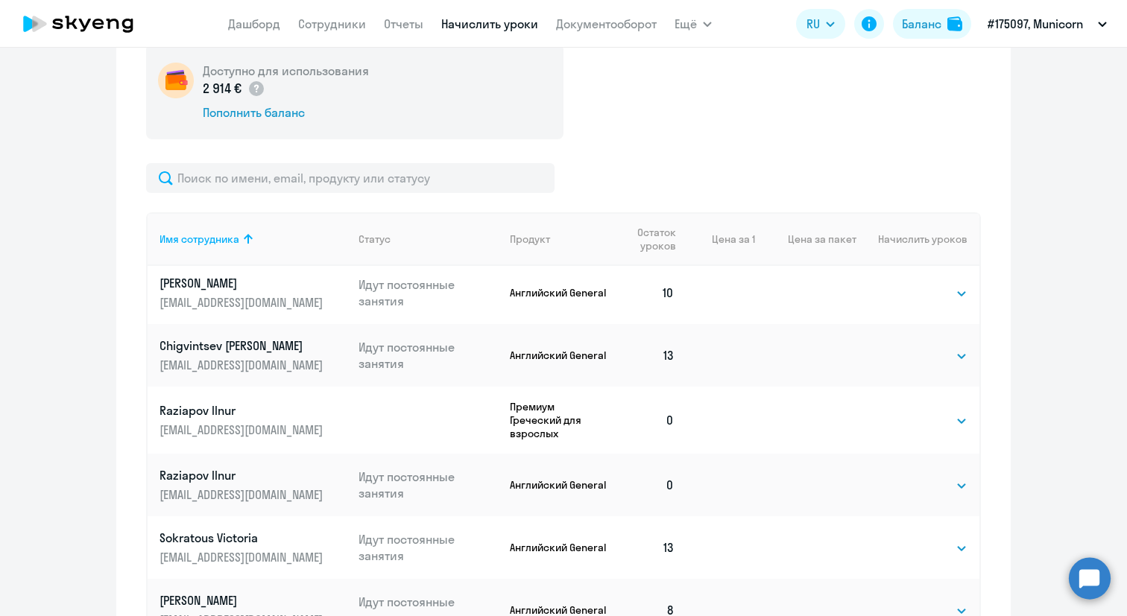
scroll to position [495, 0]
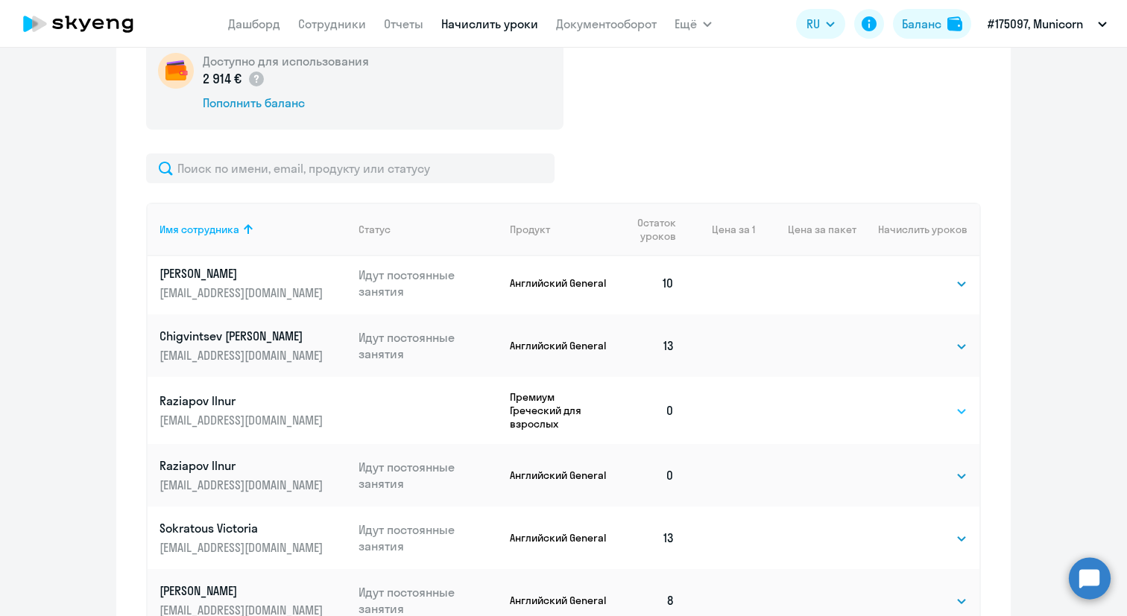
click at [949, 411] on select "Выбрать 4 8 16 32 64 96 128" at bounding box center [936, 411] width 61 height 18
select select "4"
click at [906, 402] on select "Выбрать 4 8 16 32 64 96 128" at bounding box center [936, 411] width 61 height 18
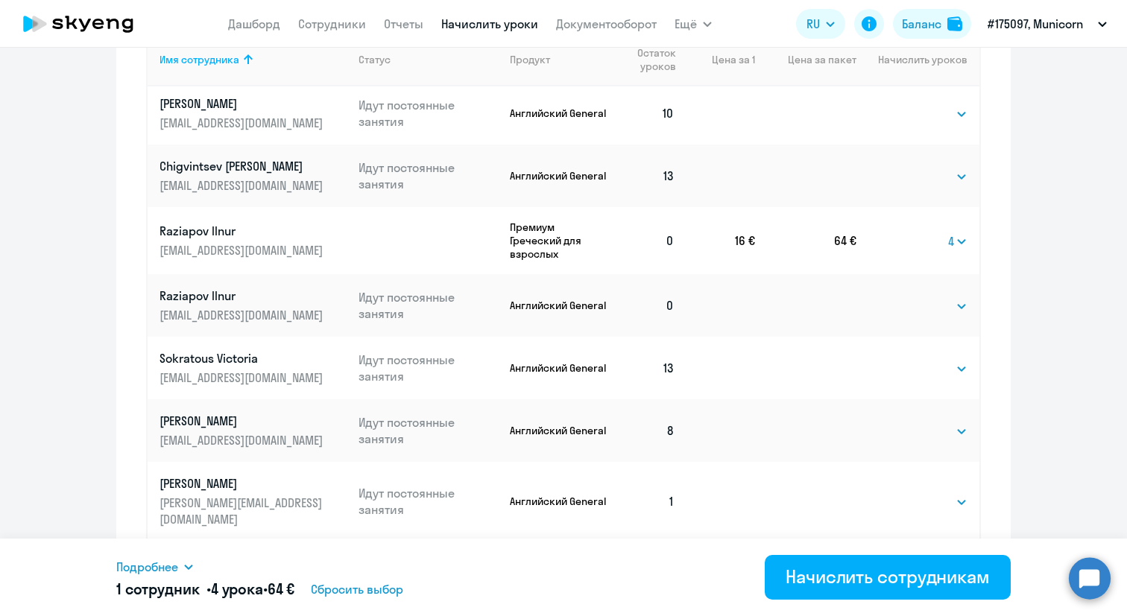
scroll to position [662, 0]
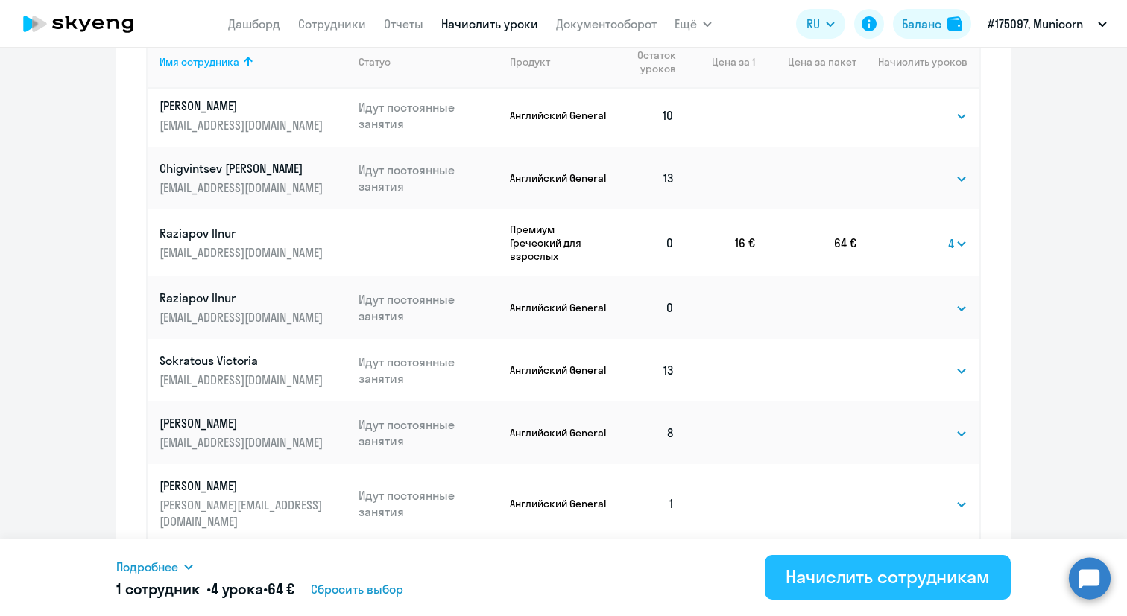
click at [906, 577] on div "Начислить сотрудникам" at bounding box center [887, 577] width 204 height 24
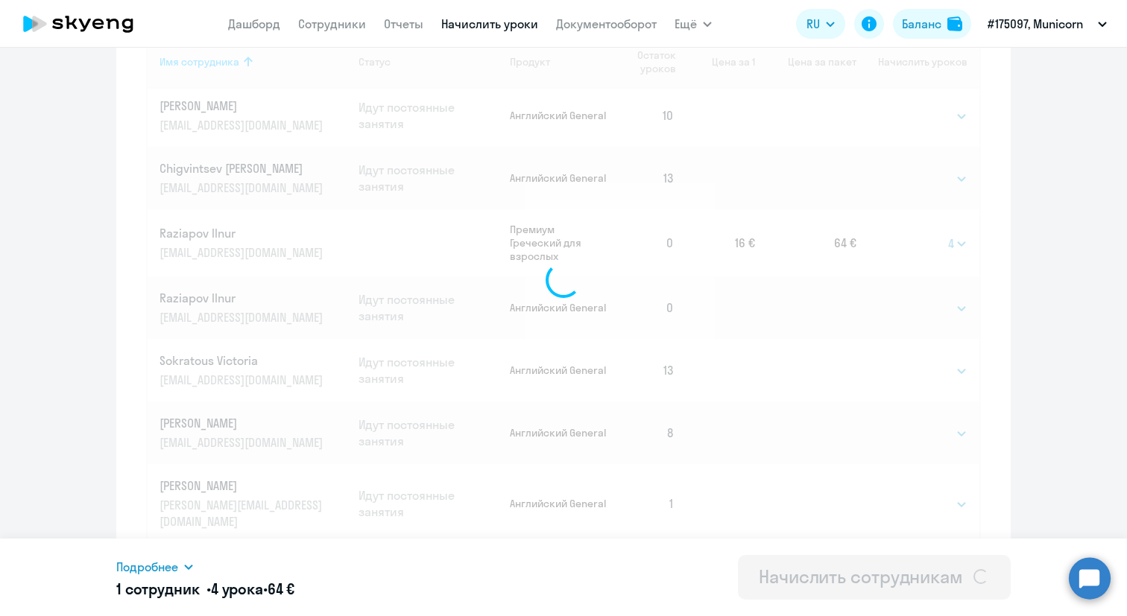
select select
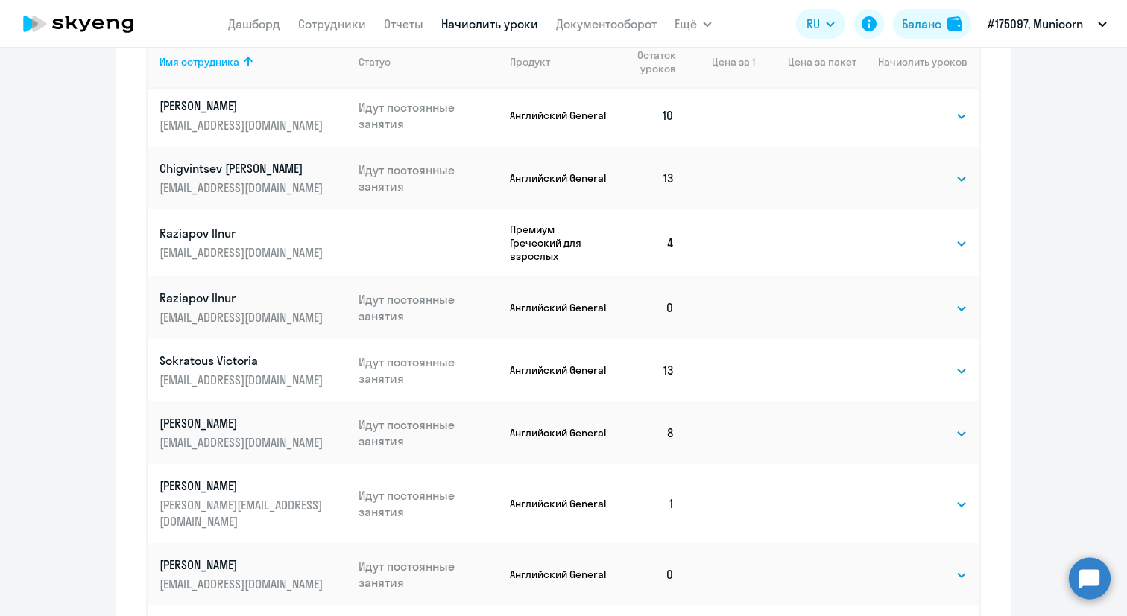
scroll to position [0, 0]
